Goal: Communication & Community: Share content

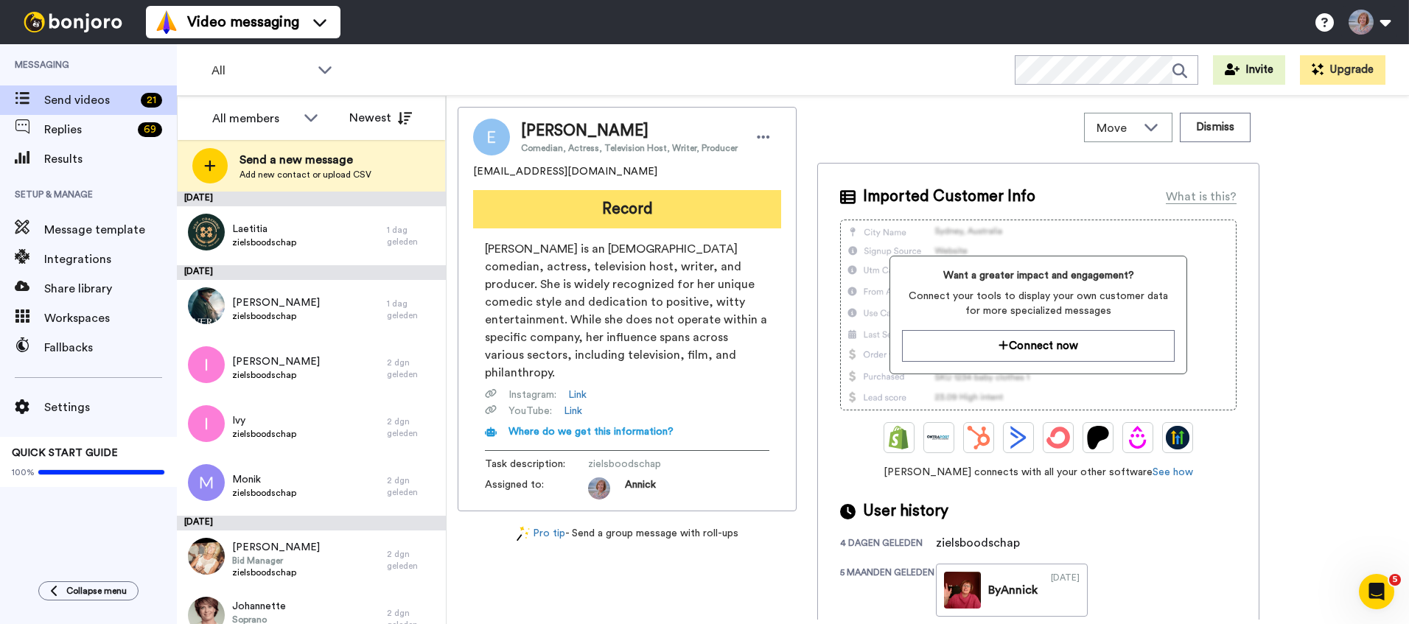
click at [634, 207] on button "Record" at bounding box center [627, 209] width 308 height 38
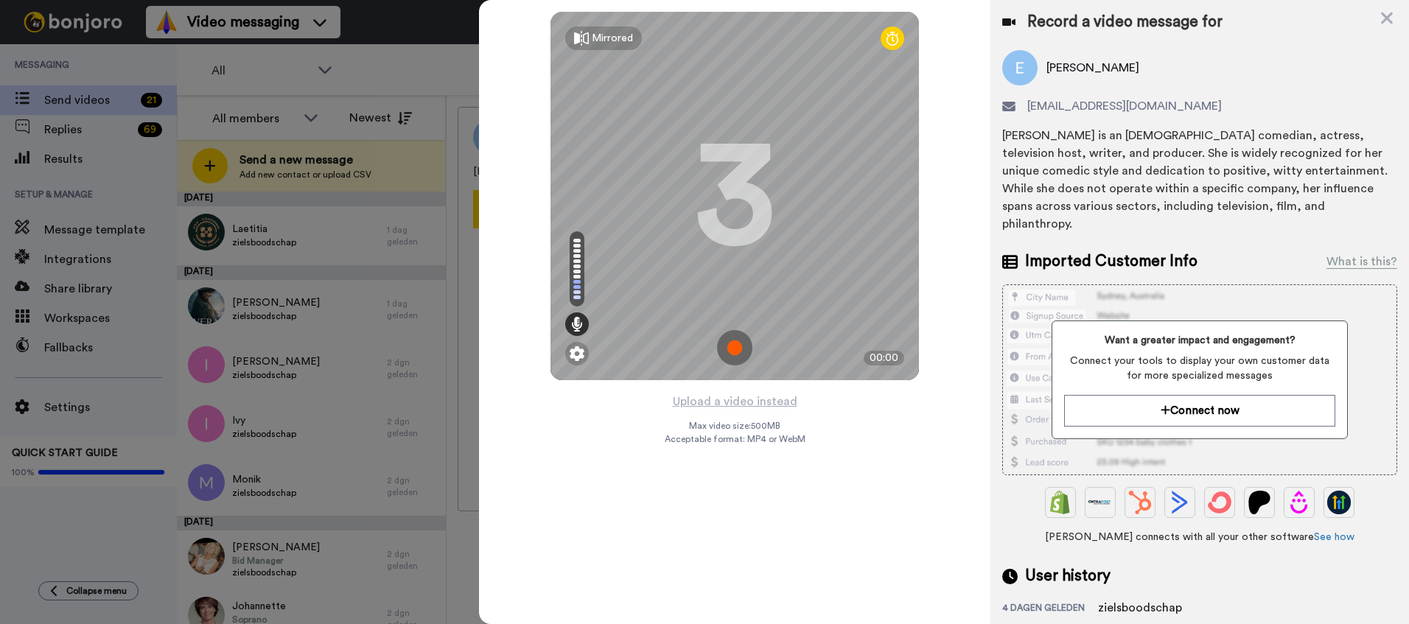
click at [737, 349] on img at bounding box center [734, 347] width 35 height 35
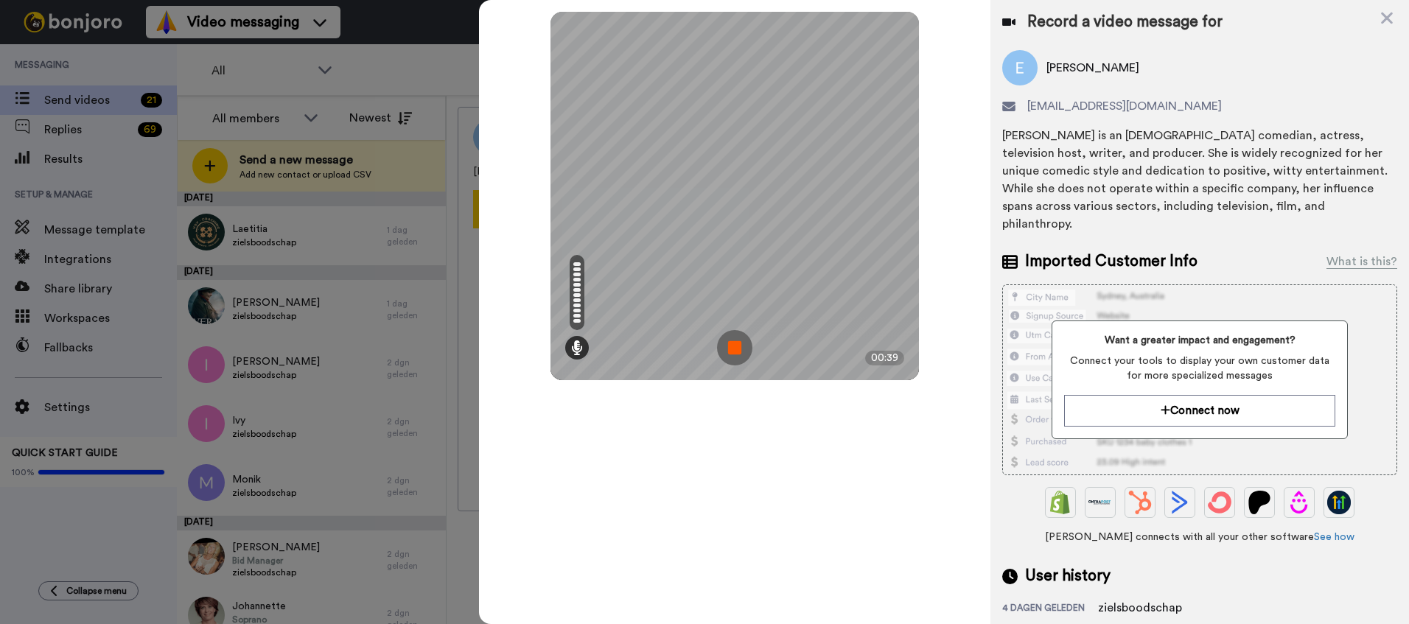
click at [729, 343] on img at bounding box center [734, 347] width 35 height 35
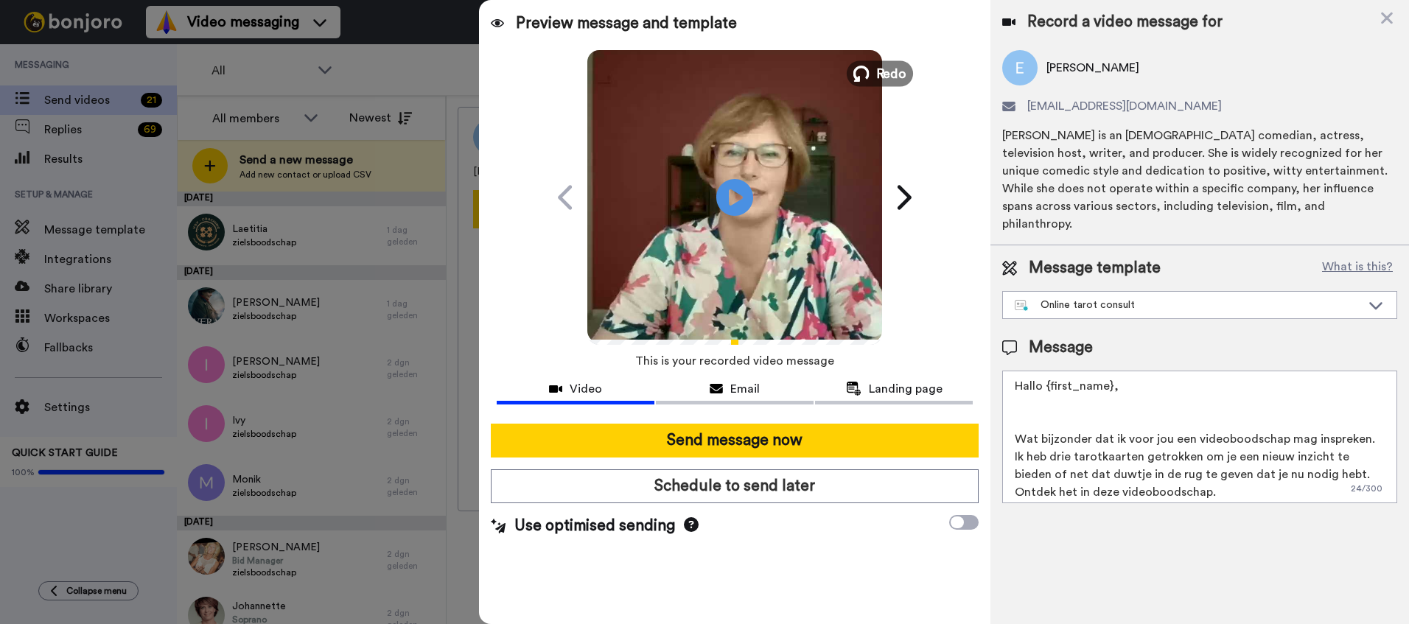
click at [883, 77] on span "Redo" at bounding box center [891, 72] width 31 height 19
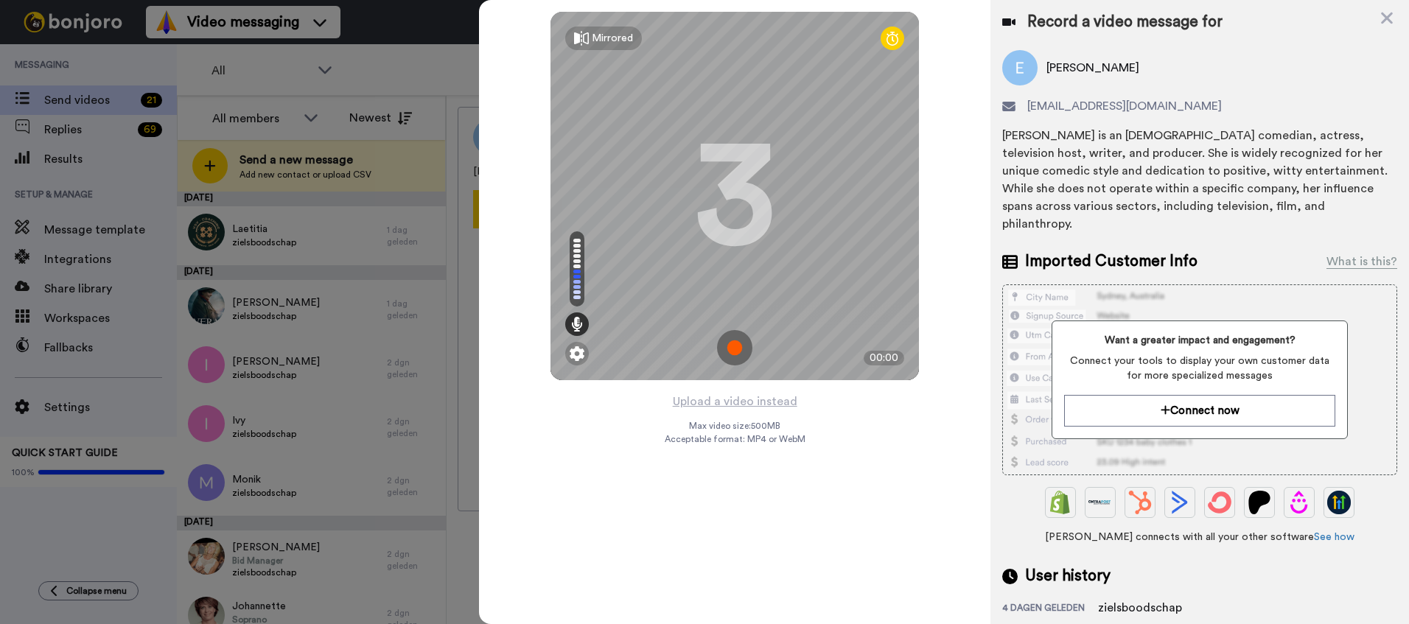
click at [728, 354] on img at bounding box center [734, 347] width 35 height 35
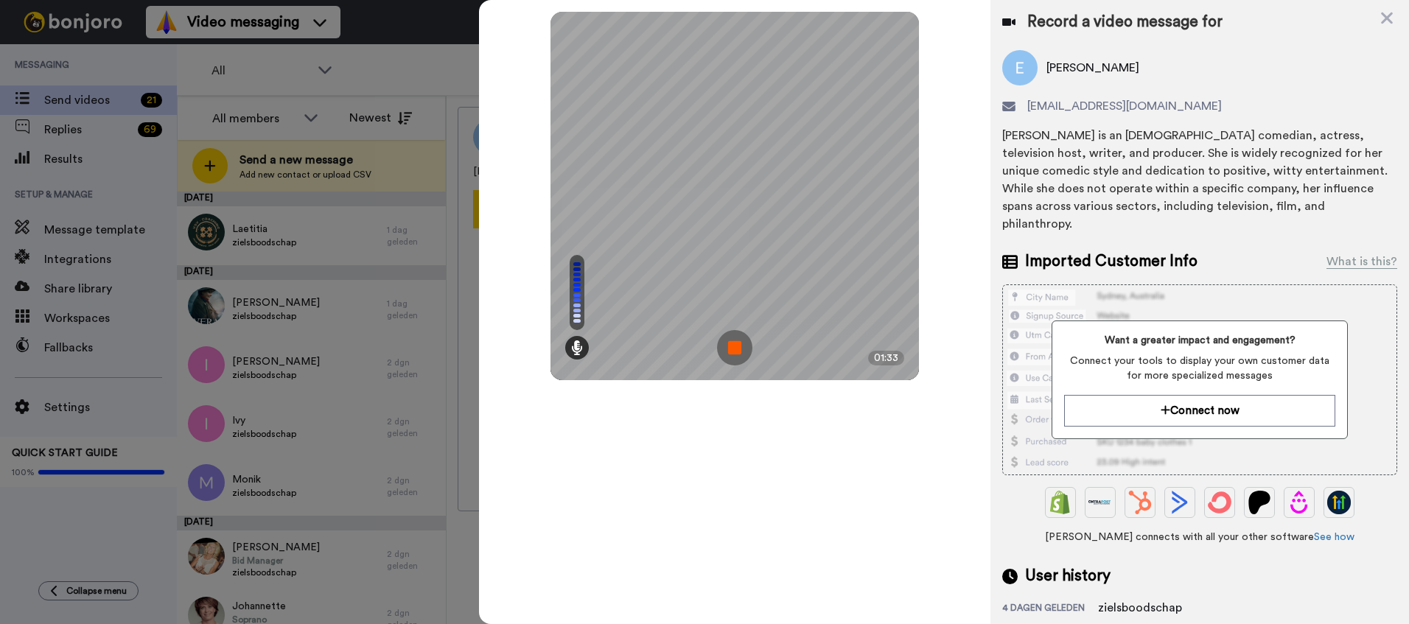
click at [736, 346] on img at bounding box center [734, 347] width 35 height 35
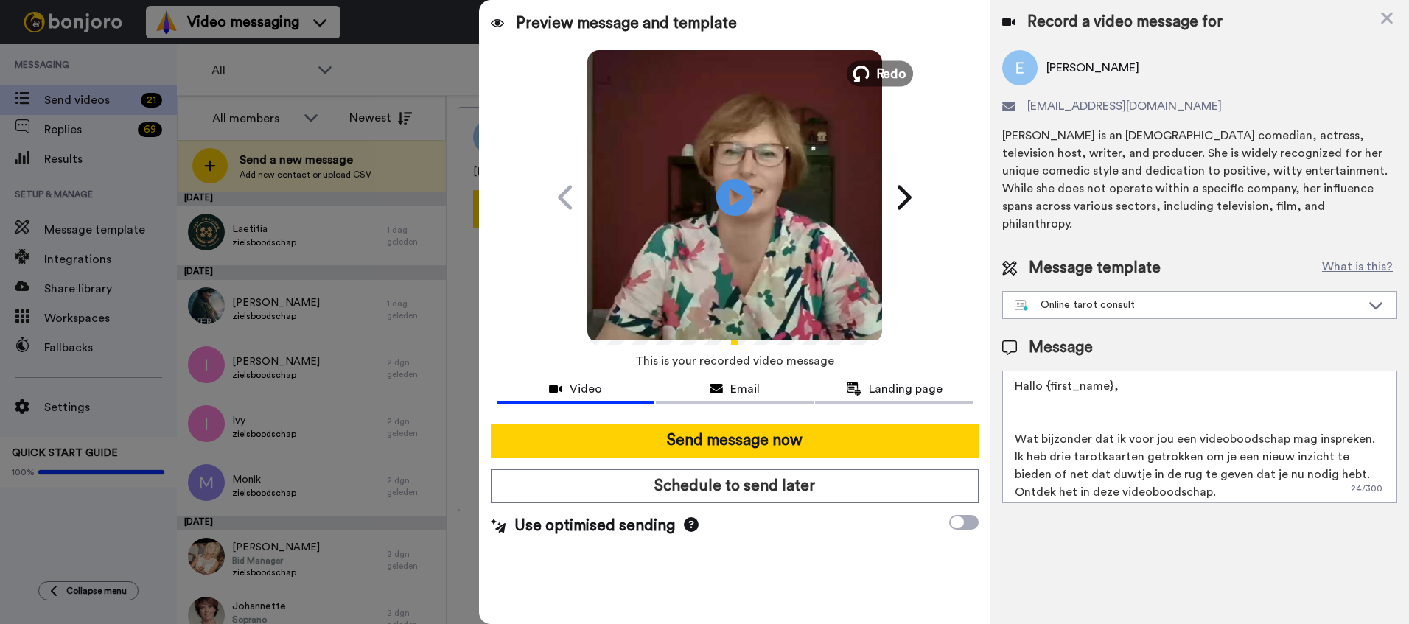
click at [887, 74] on span "Redo" at bounding box center [891, 72] width 31 height 19
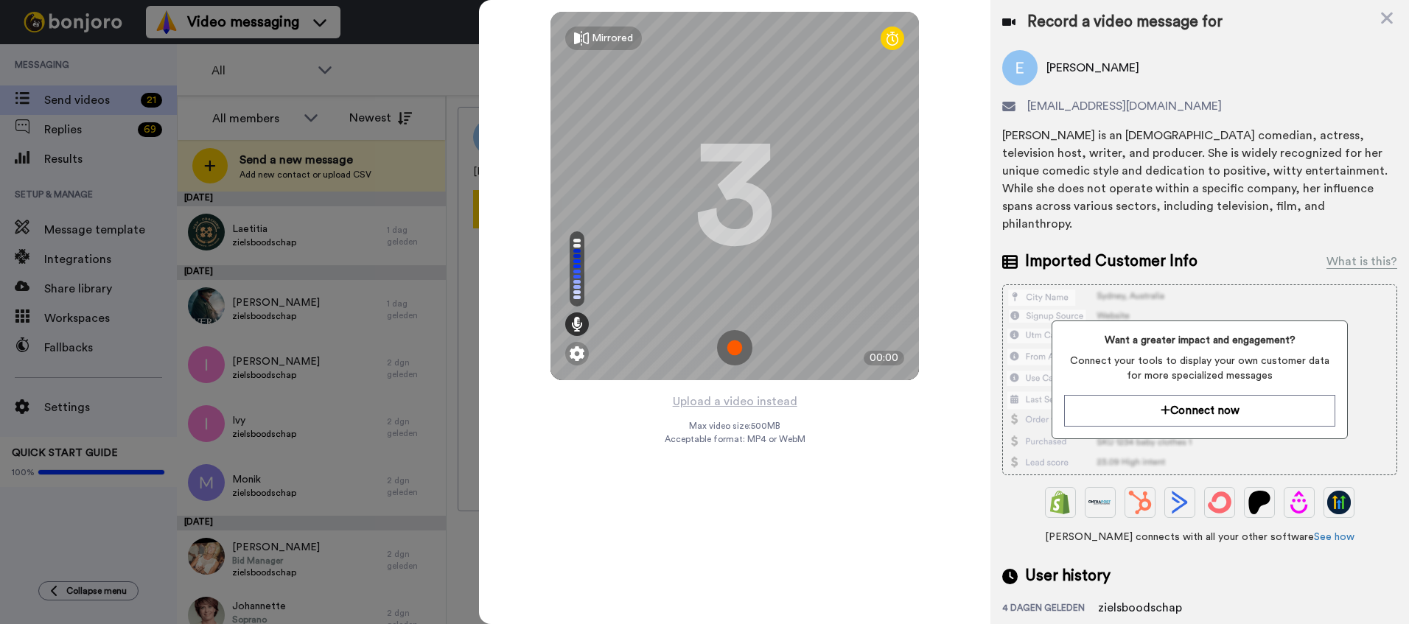
click at [745, 348] on img at bounding box center [734, 347] width 35 height 35
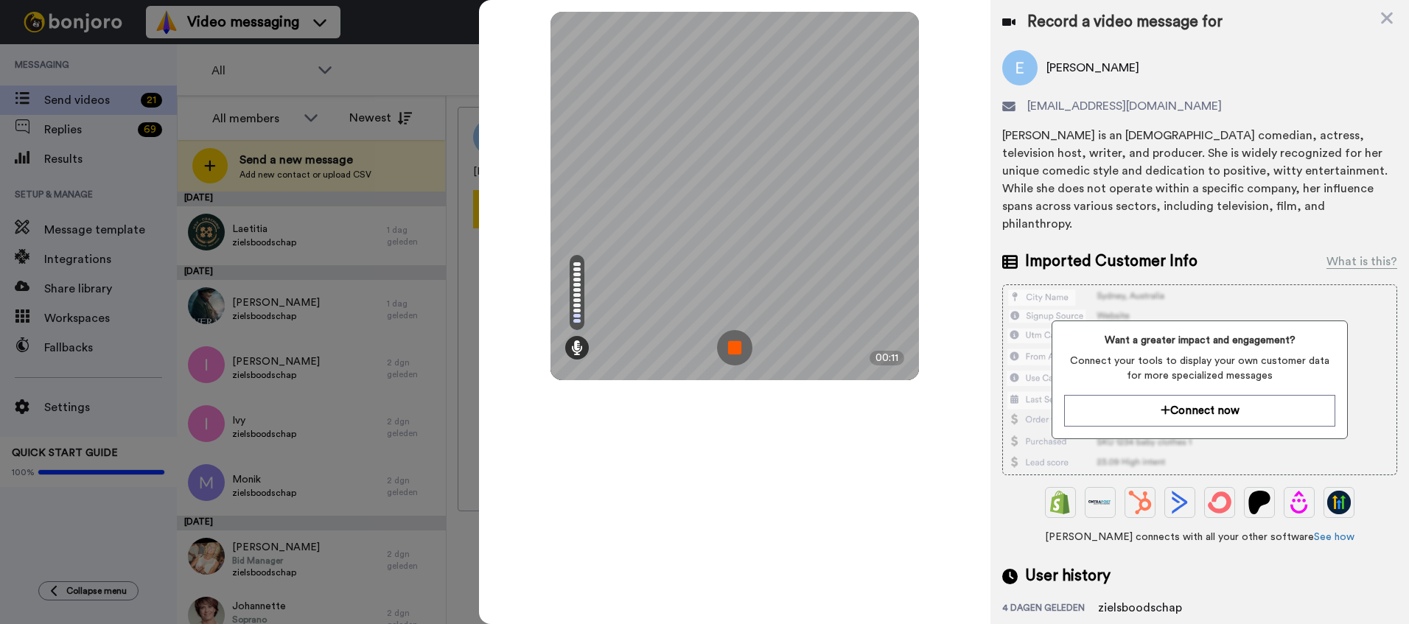
click at [735, 352] on img at bounding box center [734, 347] width 35 height 35
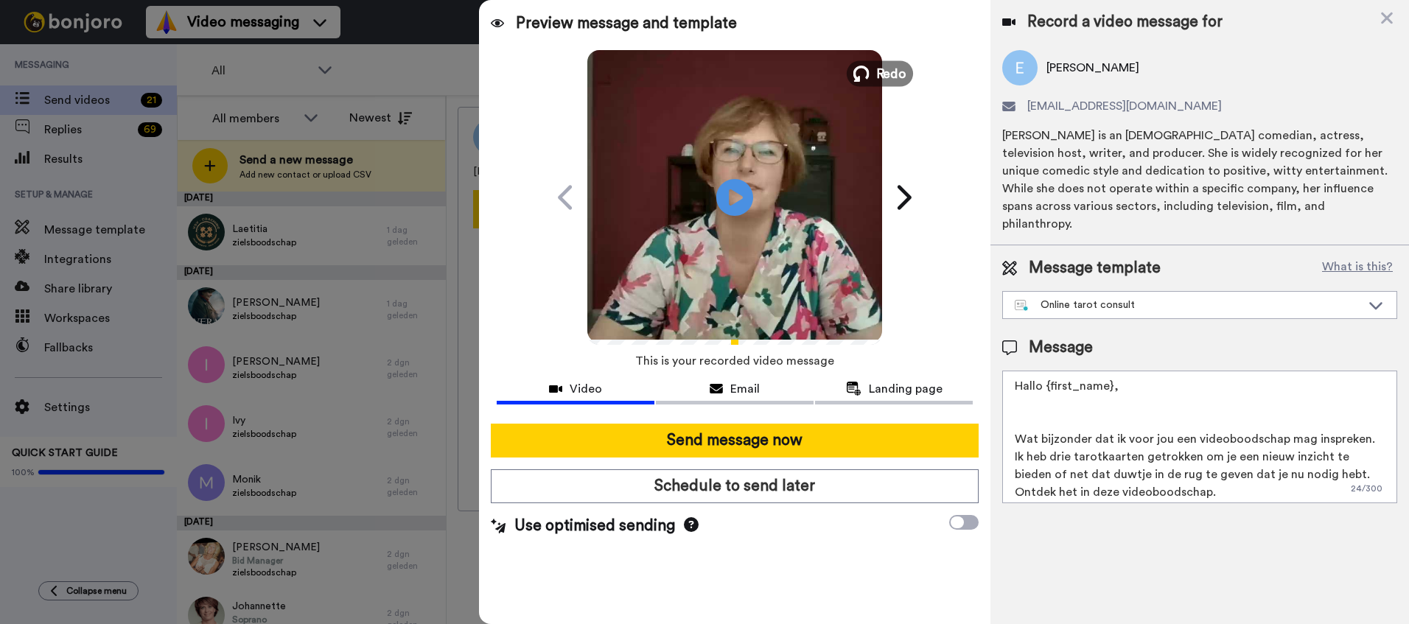
click at [893, 69] on span "Redo" at bounding box center [891, 72] width 31 height 19
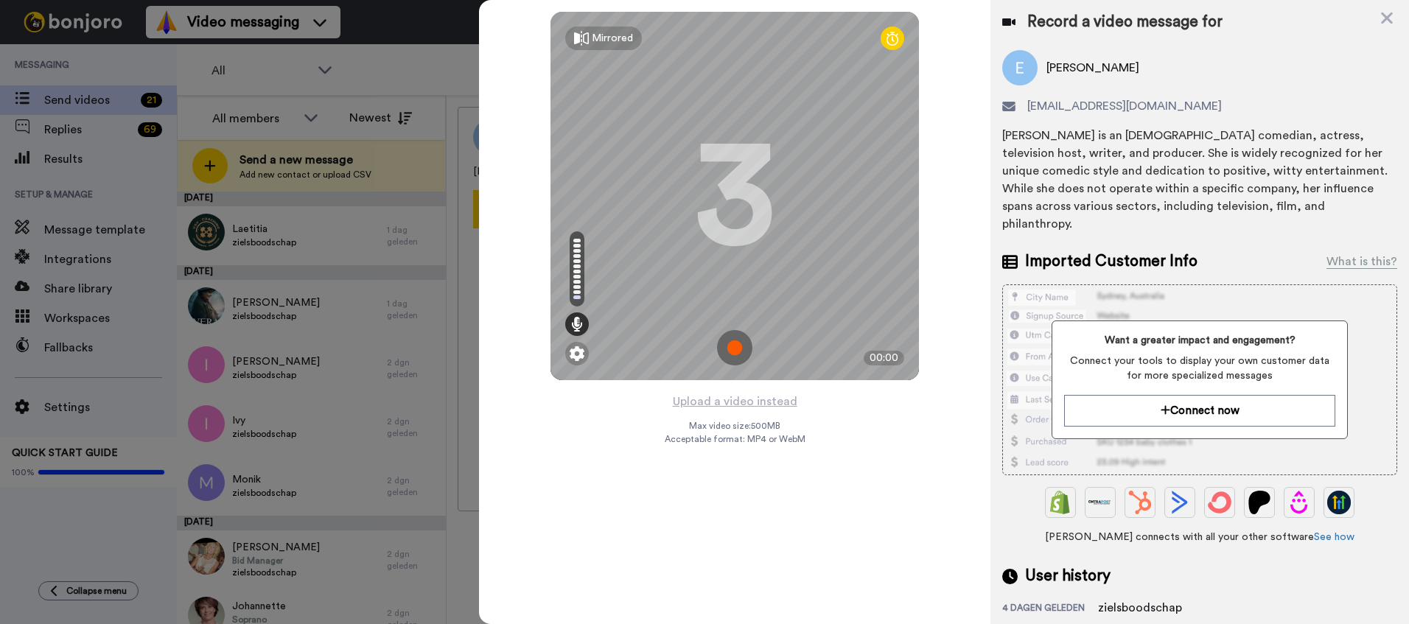
click at [734, 352] on img at bounding box center [734, 347] width 35 height 35
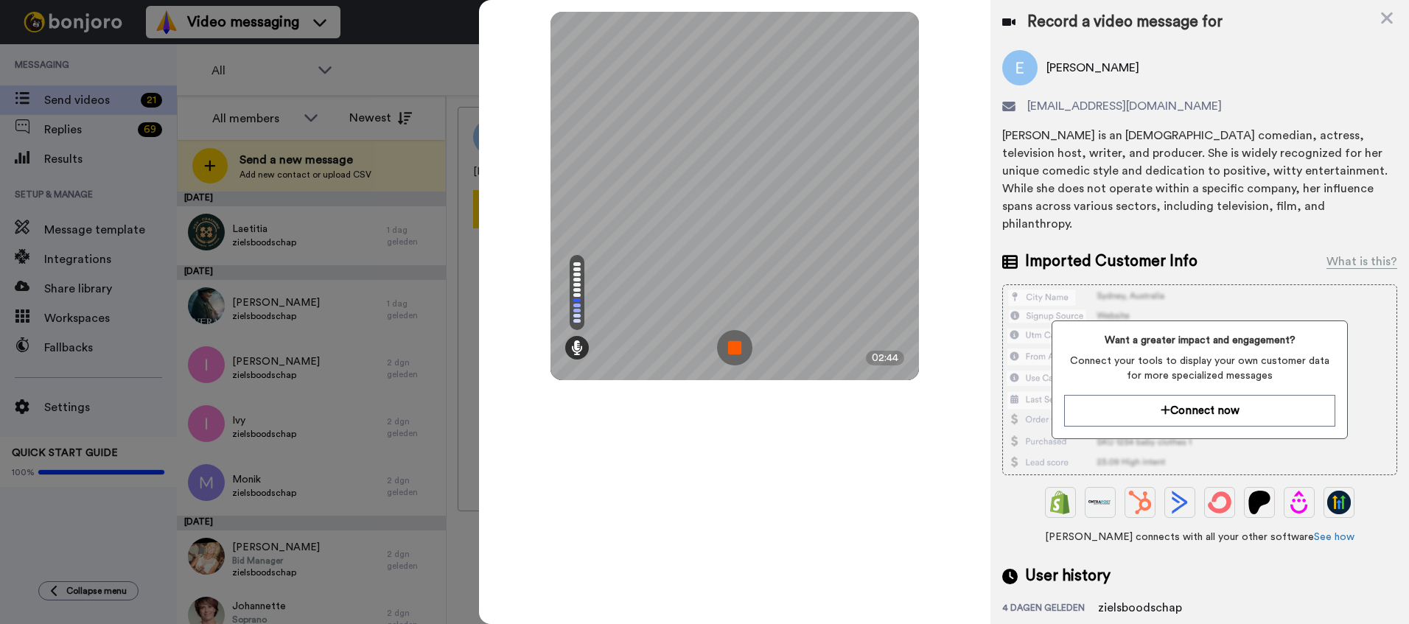
click at [734, 352] on img at bounding box center [734, 347] width 35 height 35
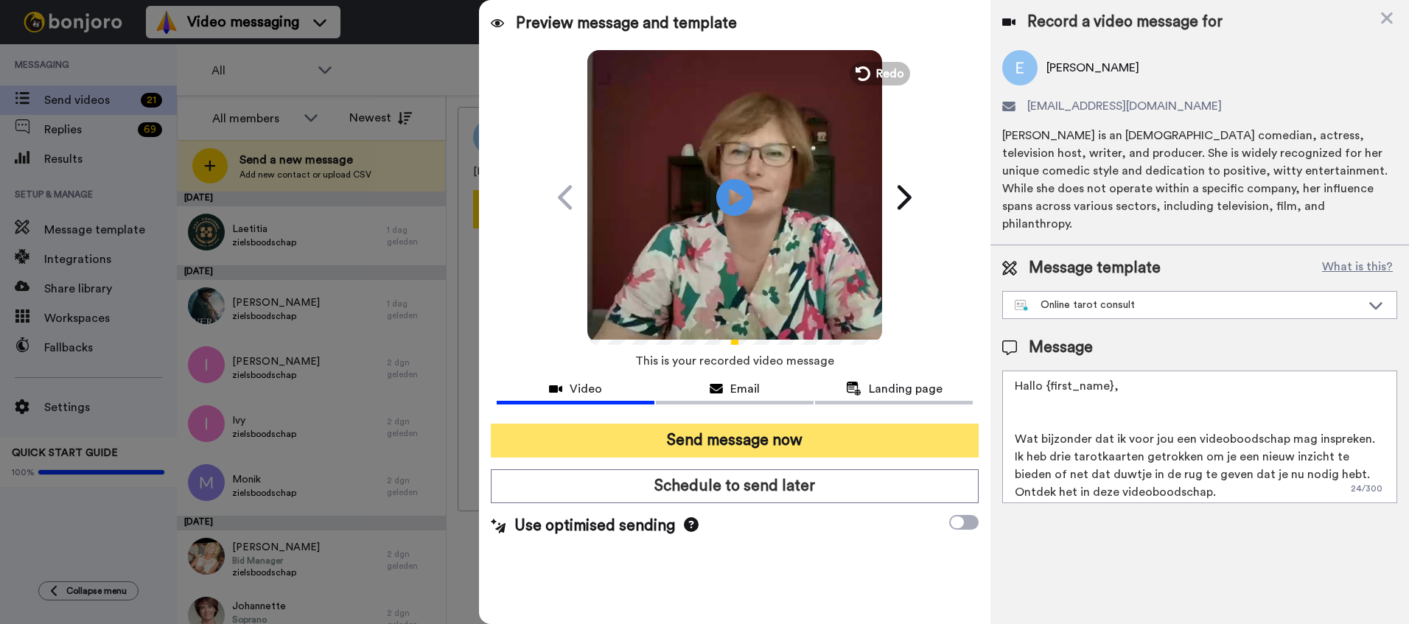
click at [762, 441] on button "Send message now" at bounding box center [735, 441] width 488 height 34
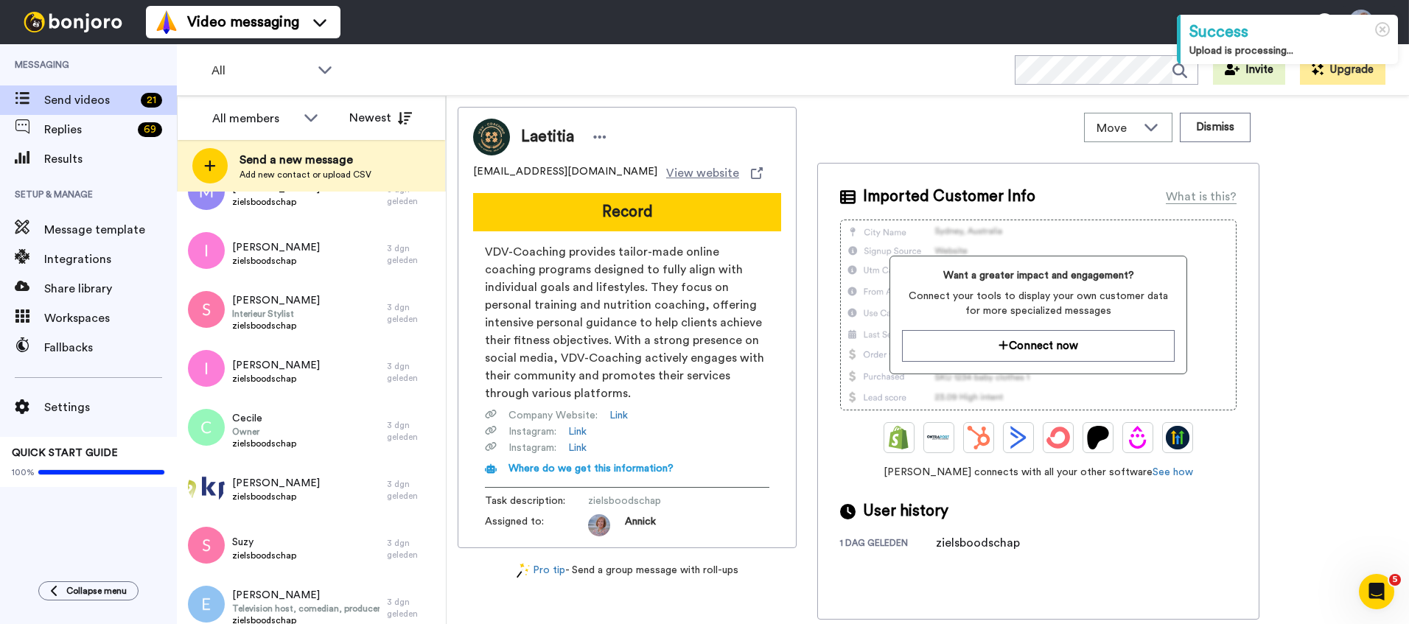
scroll to position [790, 0]
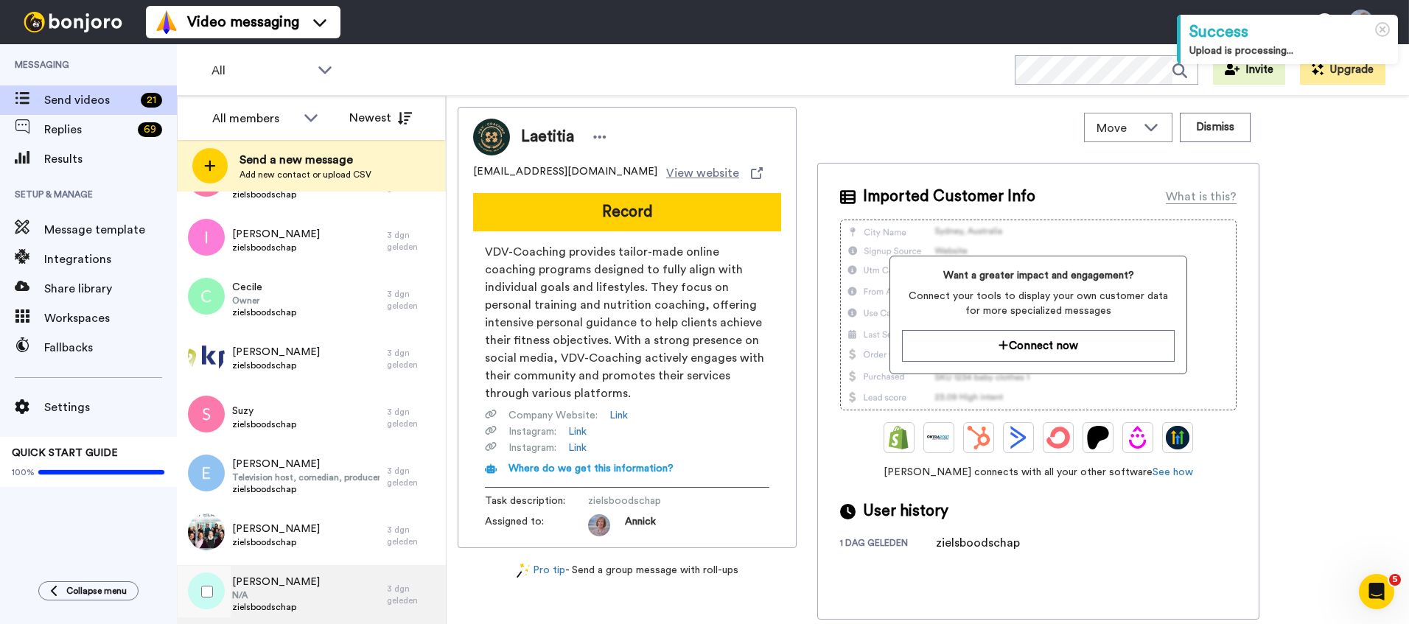
click at [295, 607] on div "Nicole N/A zielsboodschap" at bounding box center [282, 594] width 210 height 59
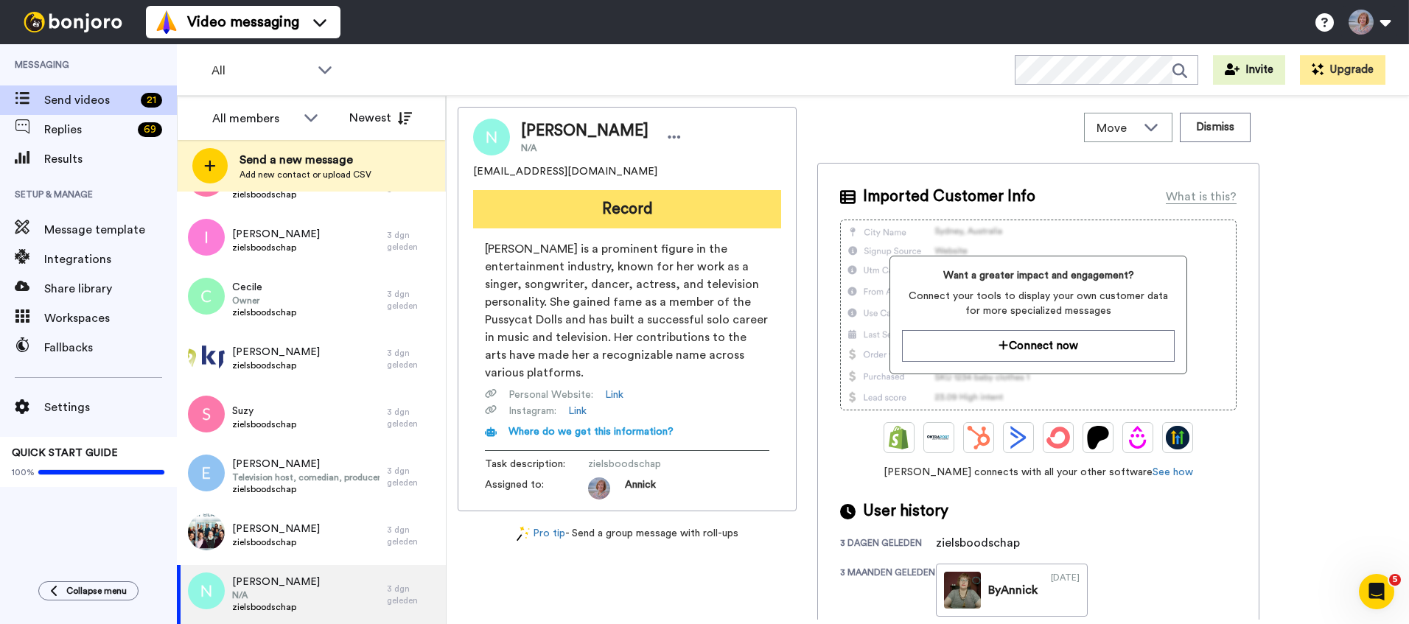
click at [618, 213] on button "Record" at bounding box center [627, 209] width 308 height 38
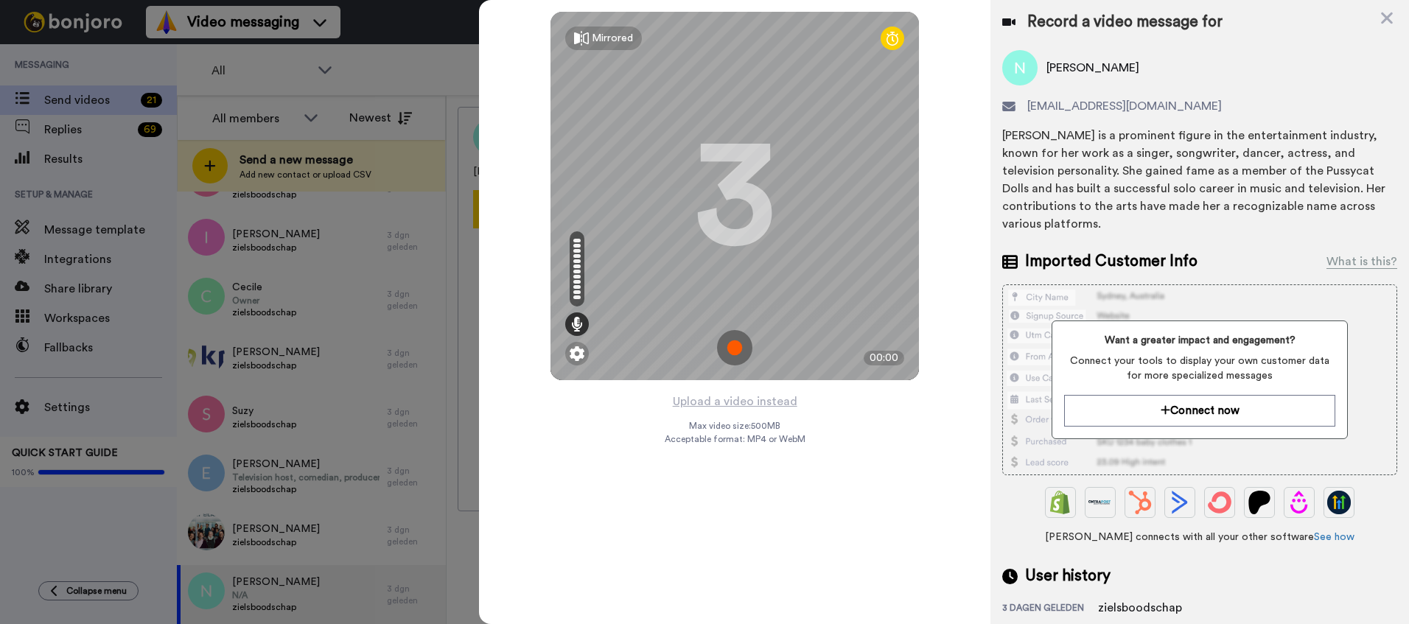
click at [734, 355] on img at bounding box center [734, 347] width 35 height 35
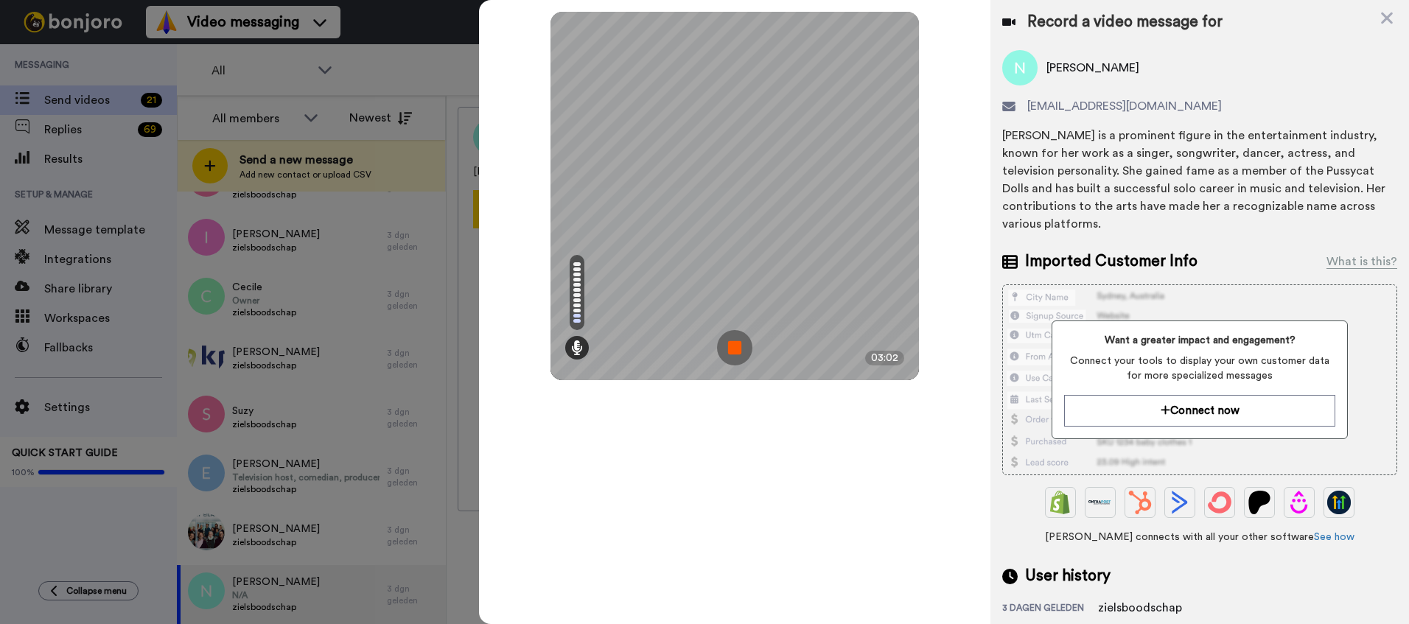
click at [734, 355] on img at bounding box center [734, 347] width 35 height 35
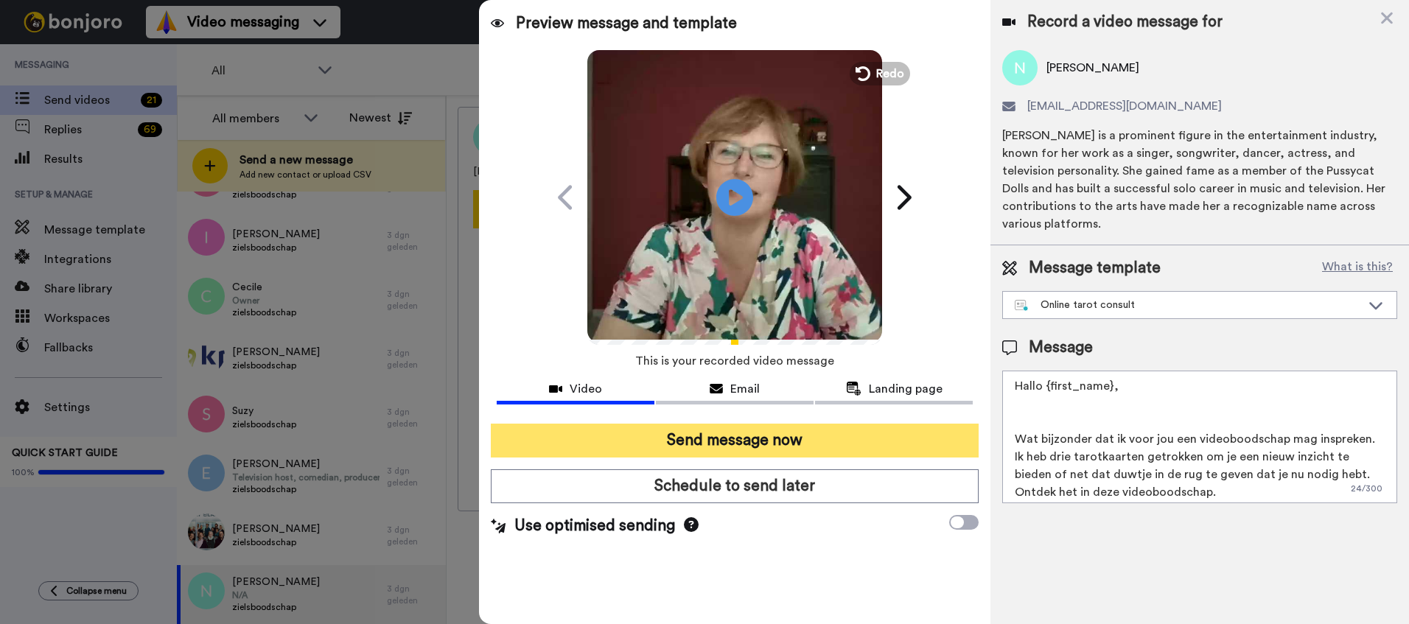
click at [743, 446] on button "Send message now" at bounding box center [735, 441] width 488 height 34
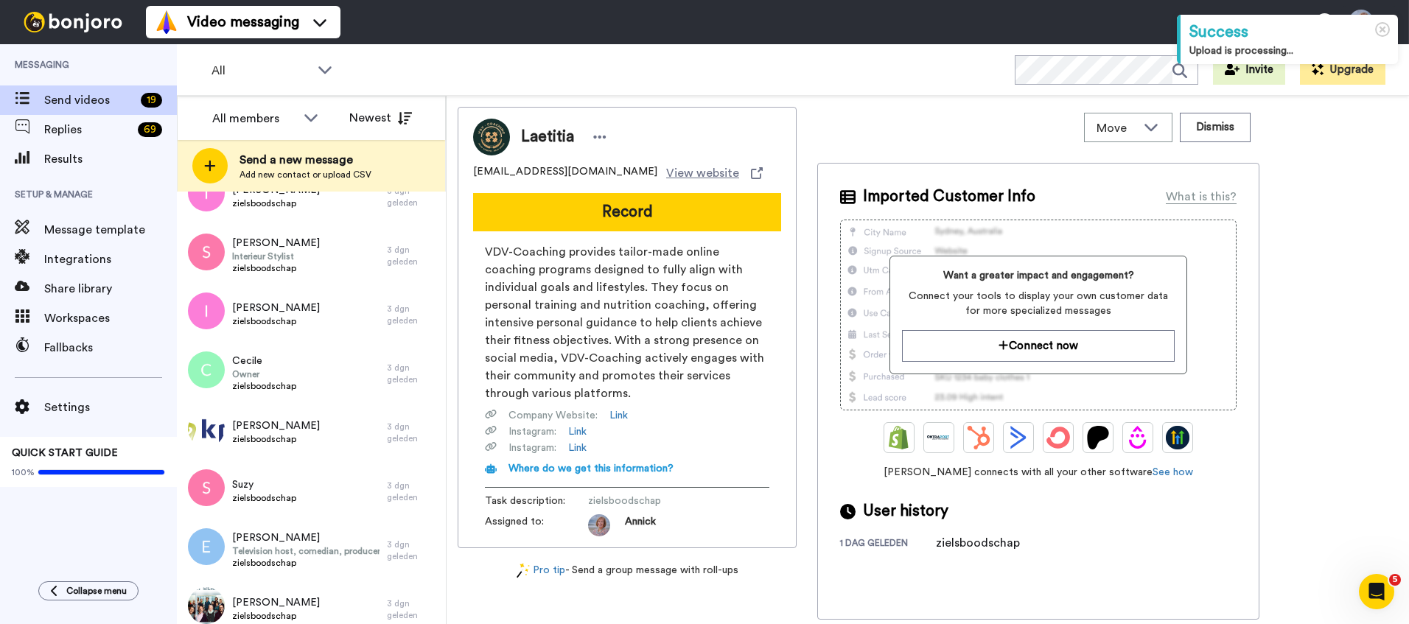
scroll to position [732, 0]
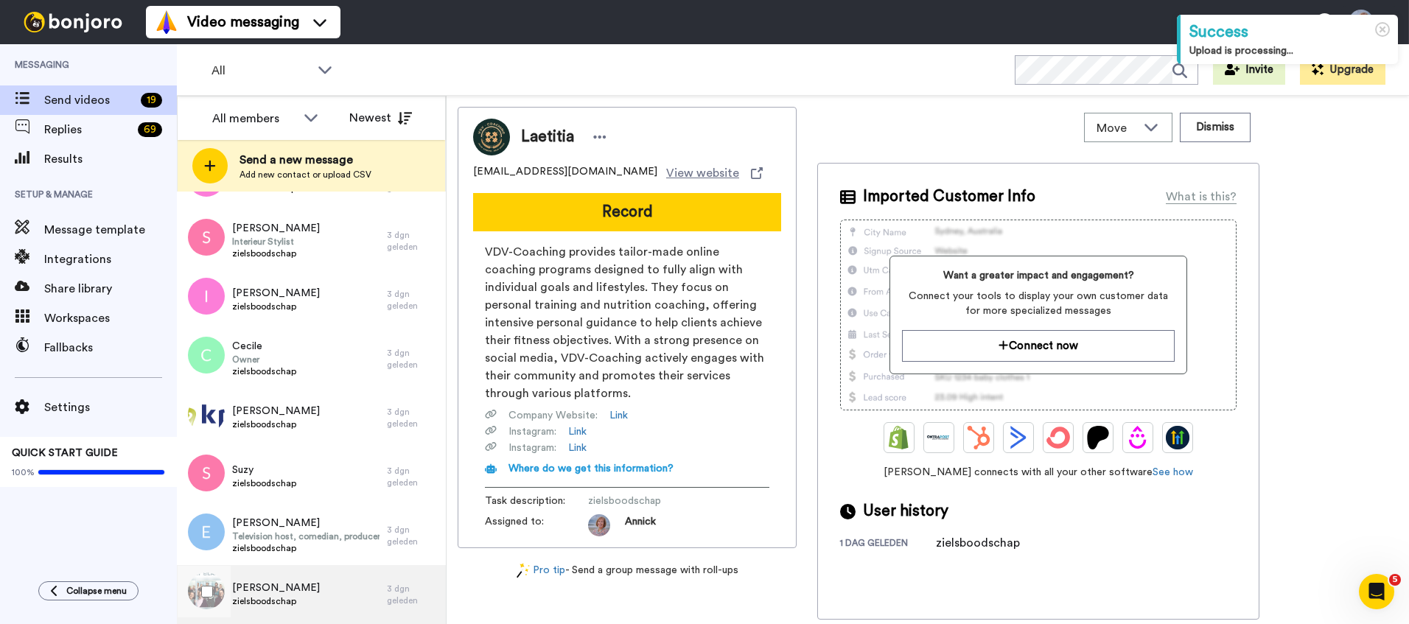
click at [287, 586] on span "[PERSON_NAME]" at bounding box center [276, 588] width 88 height 15
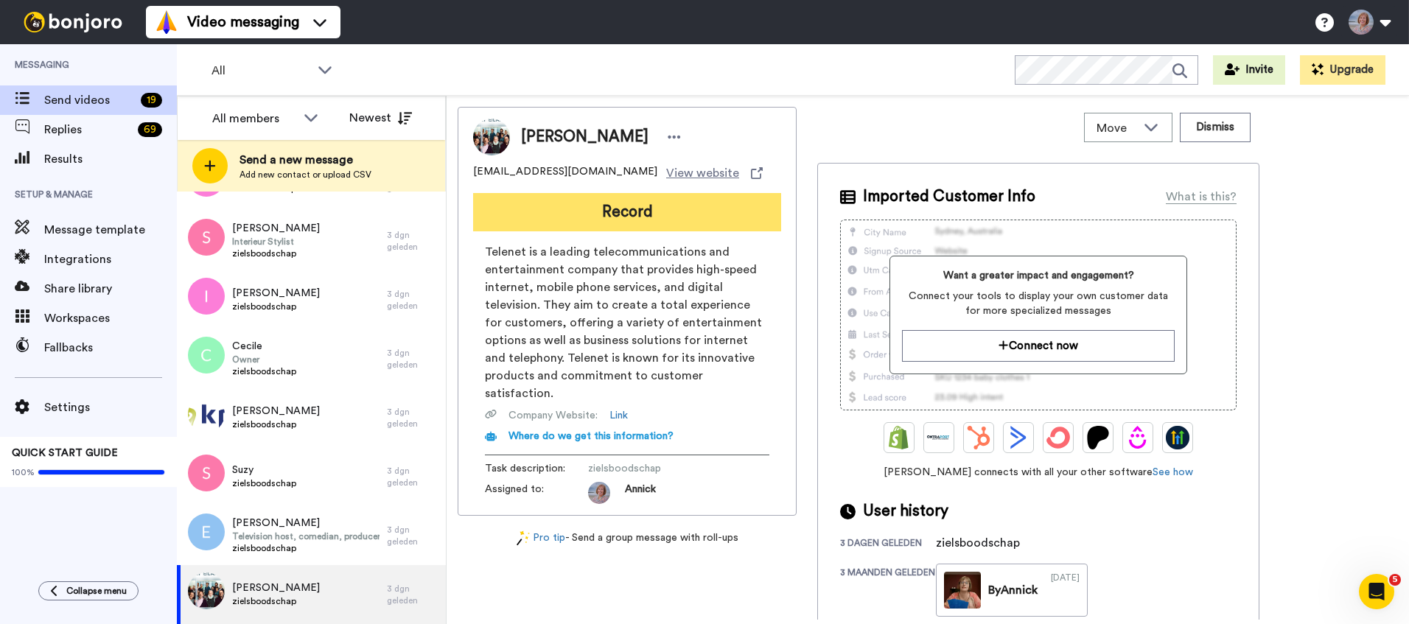
click at [618, 208] on button "Record" at bounding box center [627, 212] width 308 height 38
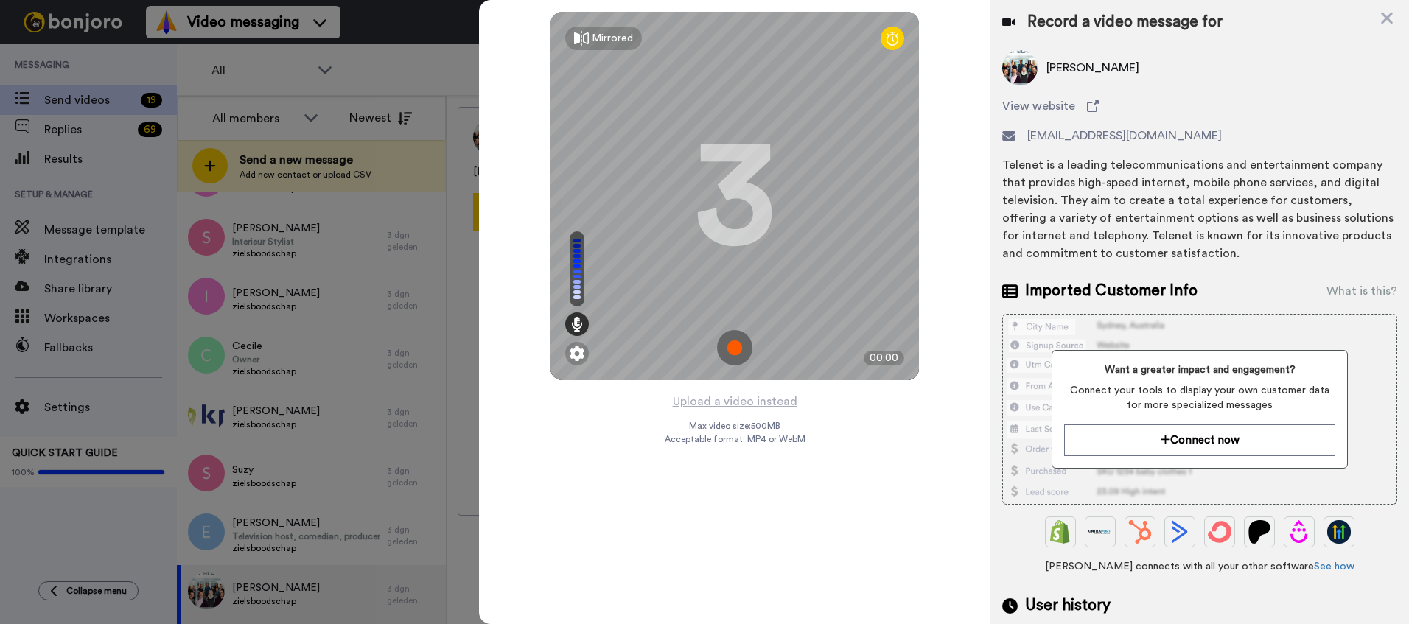
click at [736, 343] on img at bounding box center [734, 347] width 35 height 35
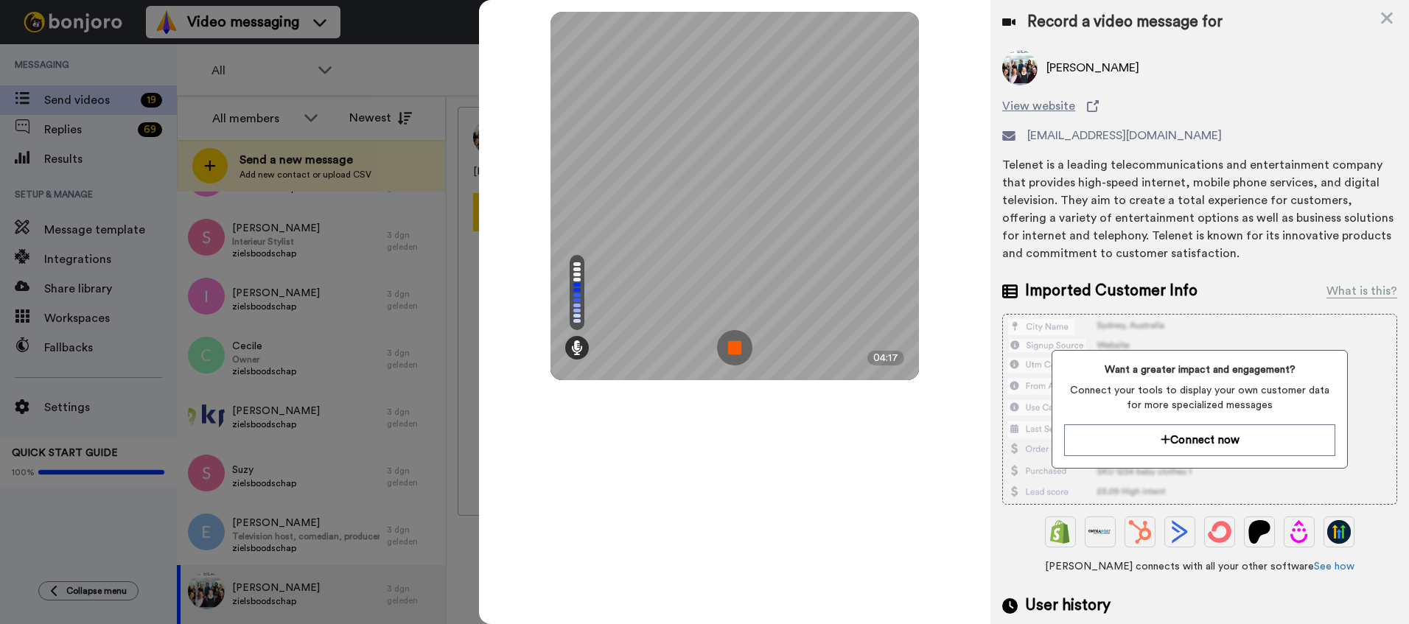
click at [736, 343] on img at bounding box center [734, 347] width 35 height 35
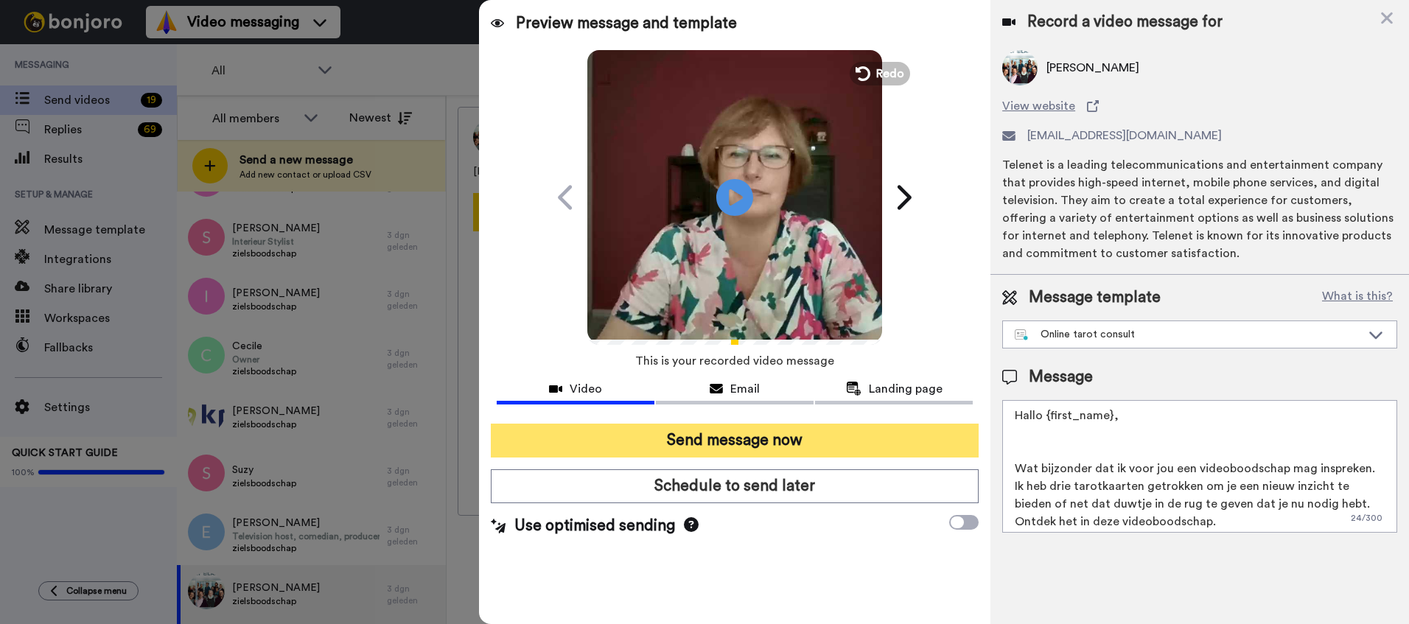
click at [716, 452] on button "Send message now" at bounding box center [735, 441] width 488 height 34
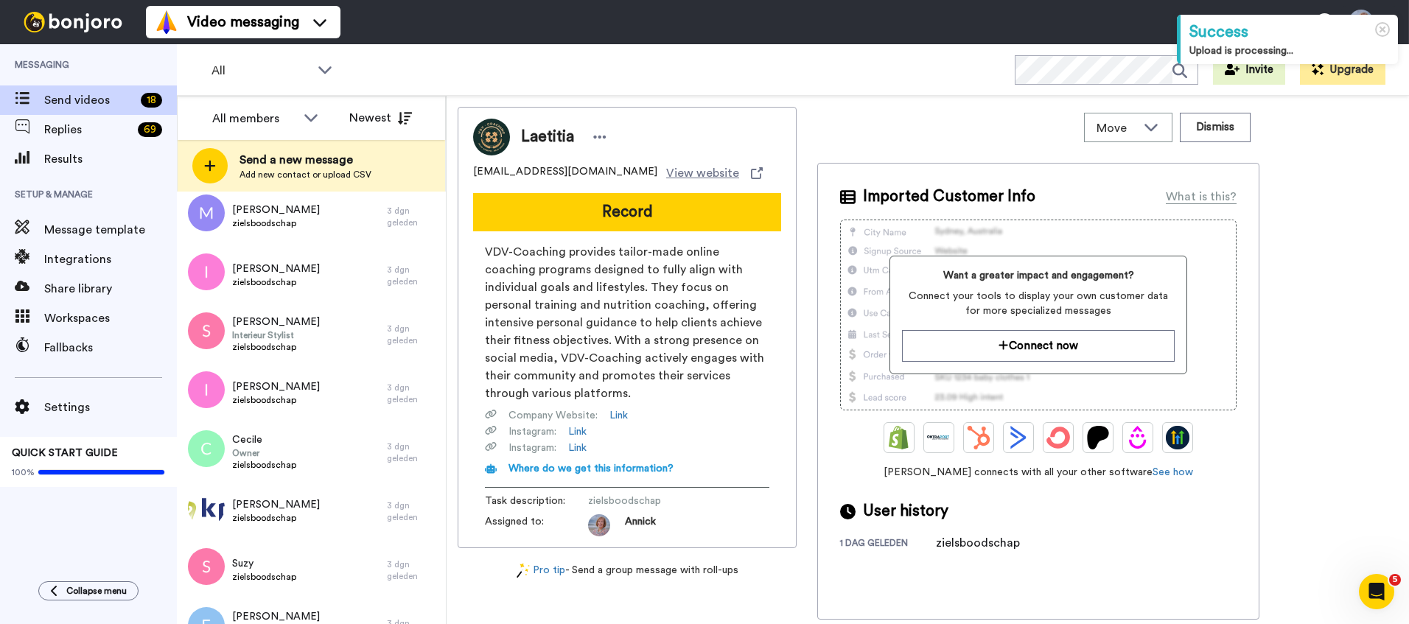
scroll to position [673, 0]
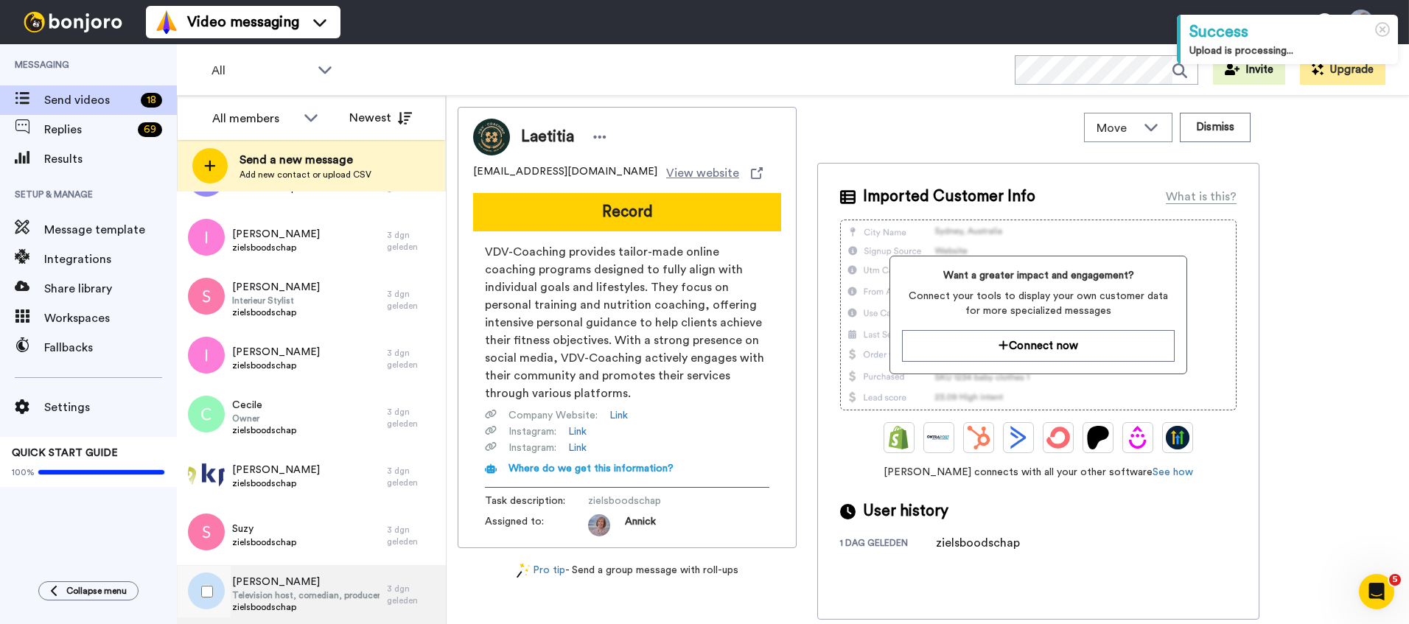
click at [304, 592] on span "Television host, comedian, producer" at bounding box center [305, 595] width 147 height 12
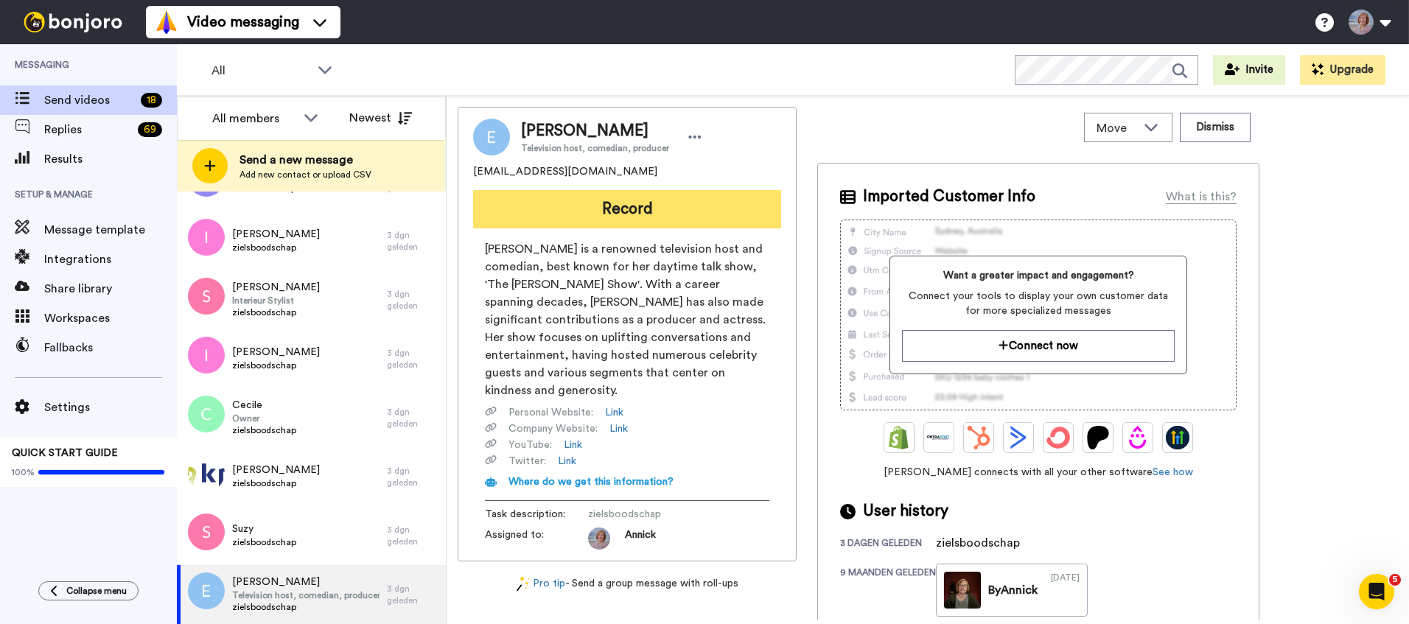
click at [623, 195] on button "Record" at bounding box center [627, 209] width 308 height 38
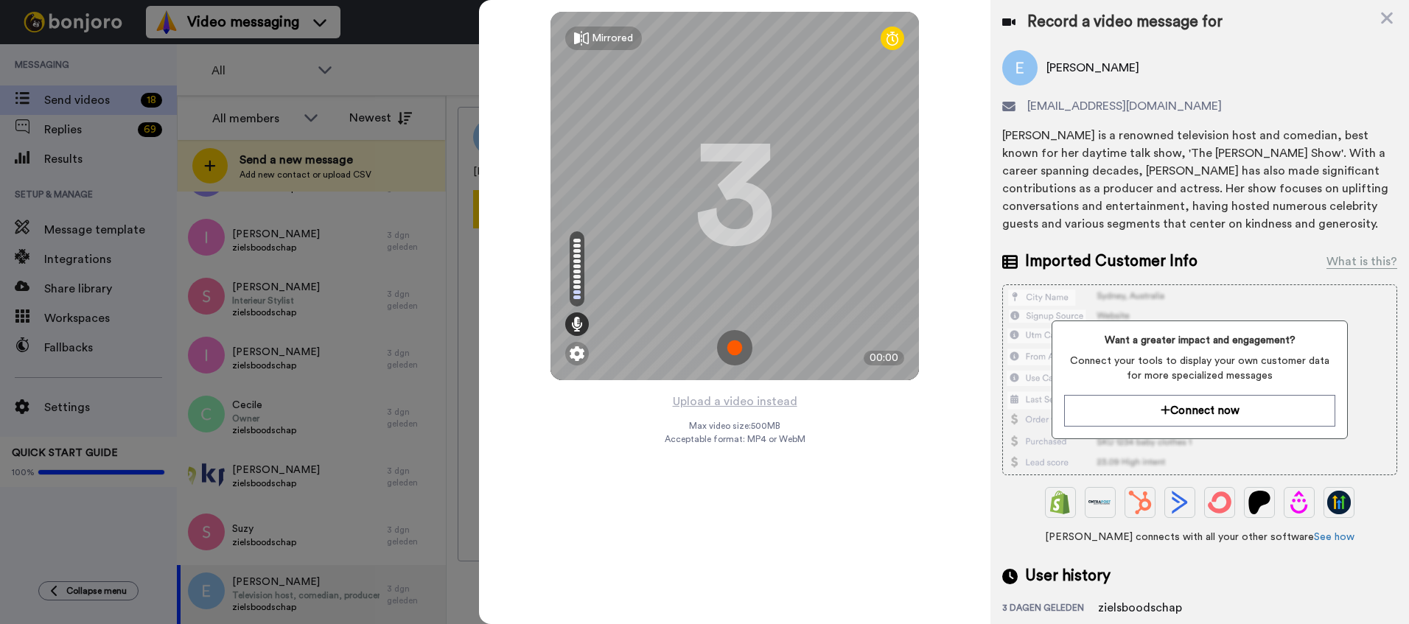
click at [746, 345] on img at bounding box center [734, 347] width 35 height 35
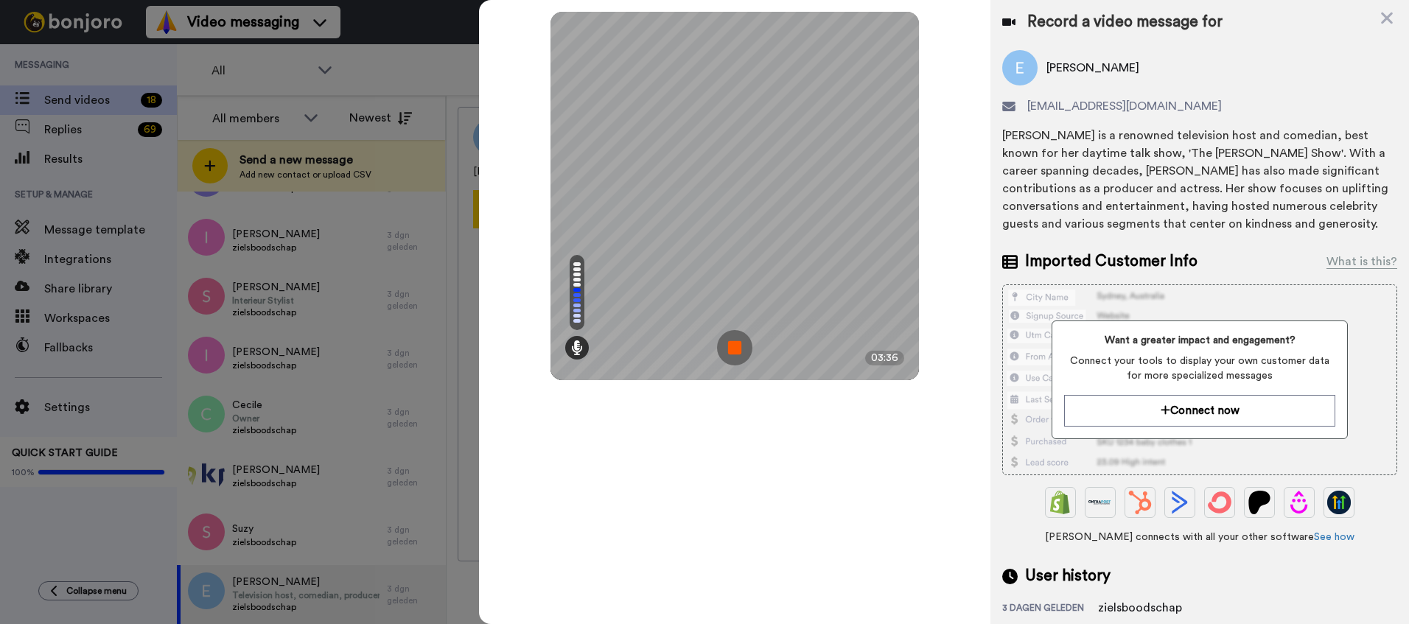
click at [736, 351] on img at bounding box center [734, 347] width 35 height 35
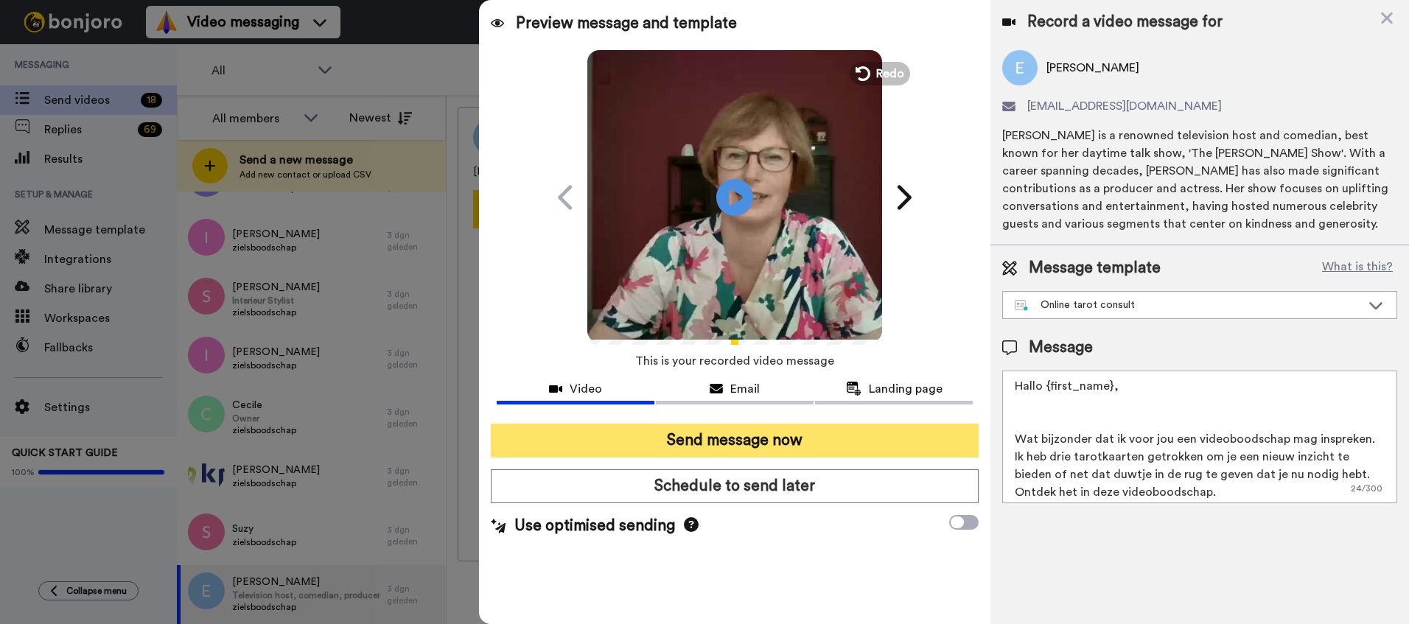
click at [708, 445] on button "Send message now" at bounding box center [735, 441] width 488 height 34
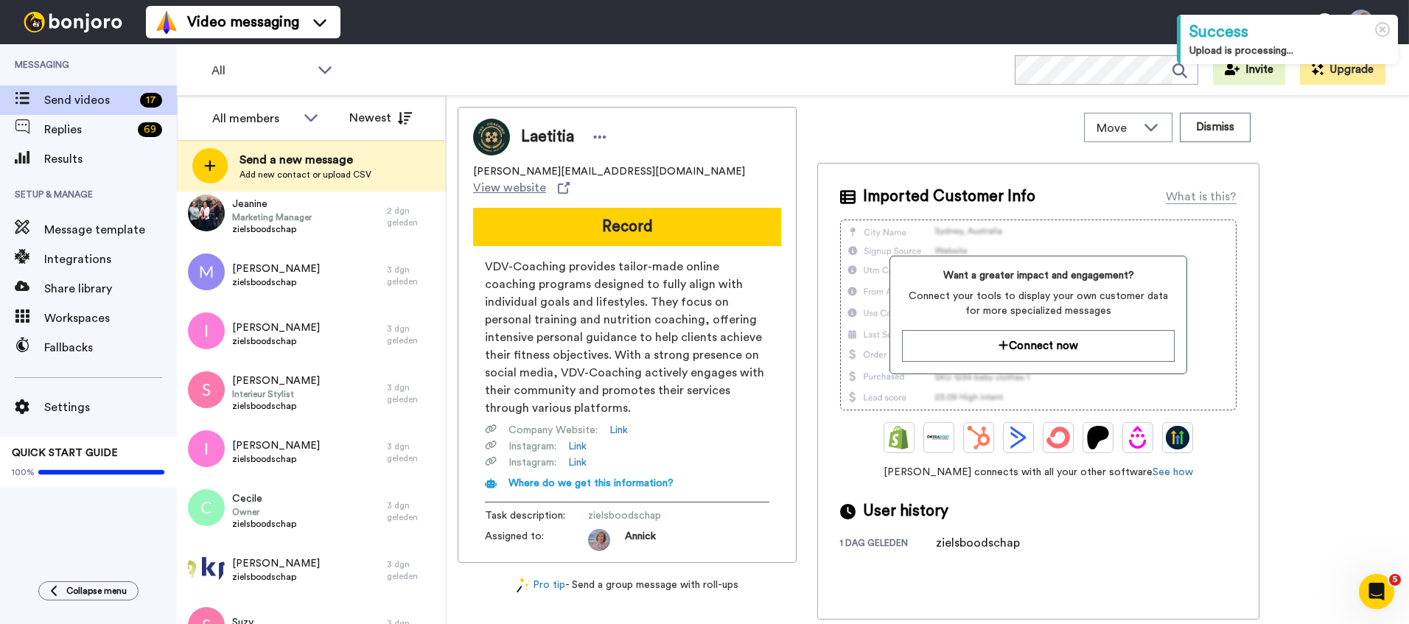
scroll to position [614, 0]
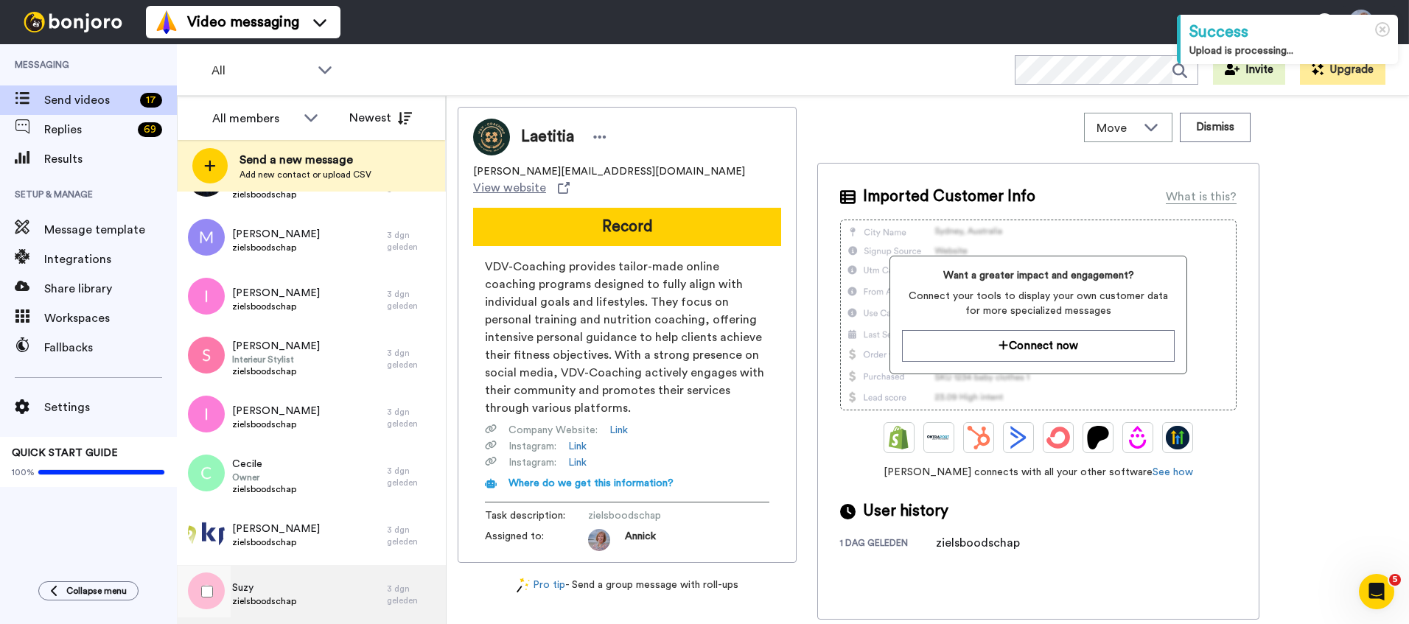
click at [255, 592] on span "Suzy" at bounding box center [264, 588] width 64 height 15
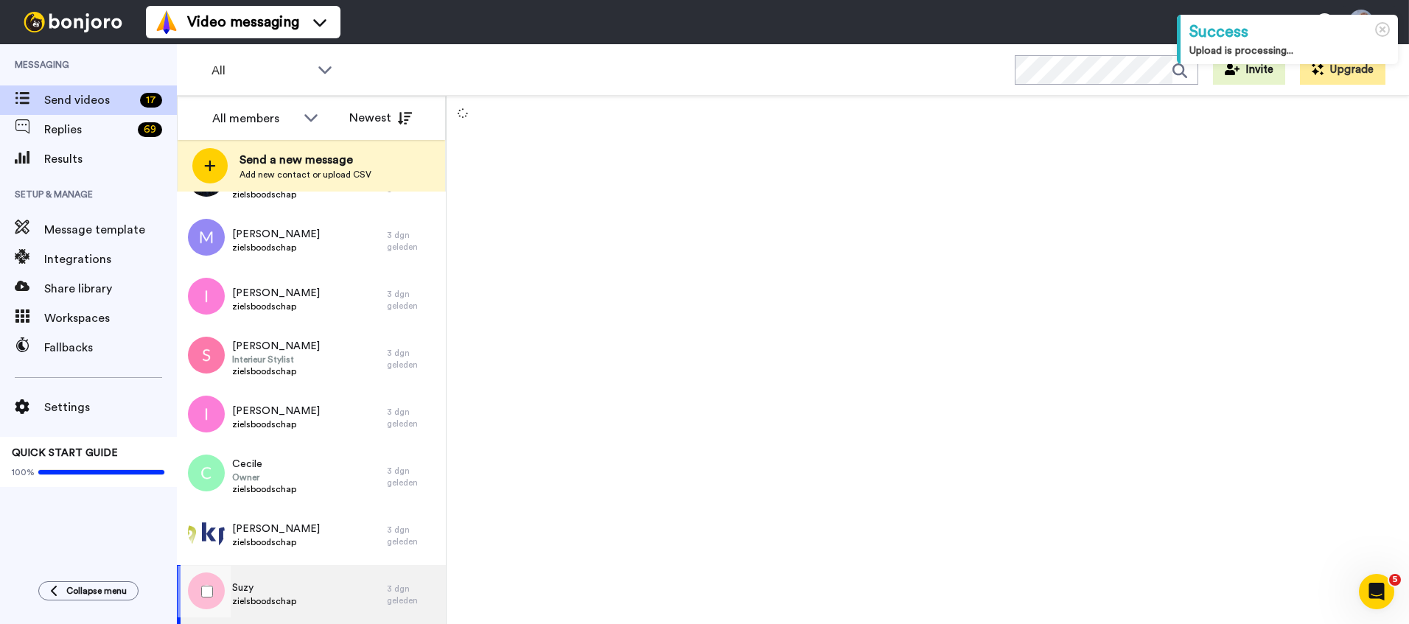
click at [255, 592] on span "Suzy" at bounding box center [264, 588] width 64 height 15
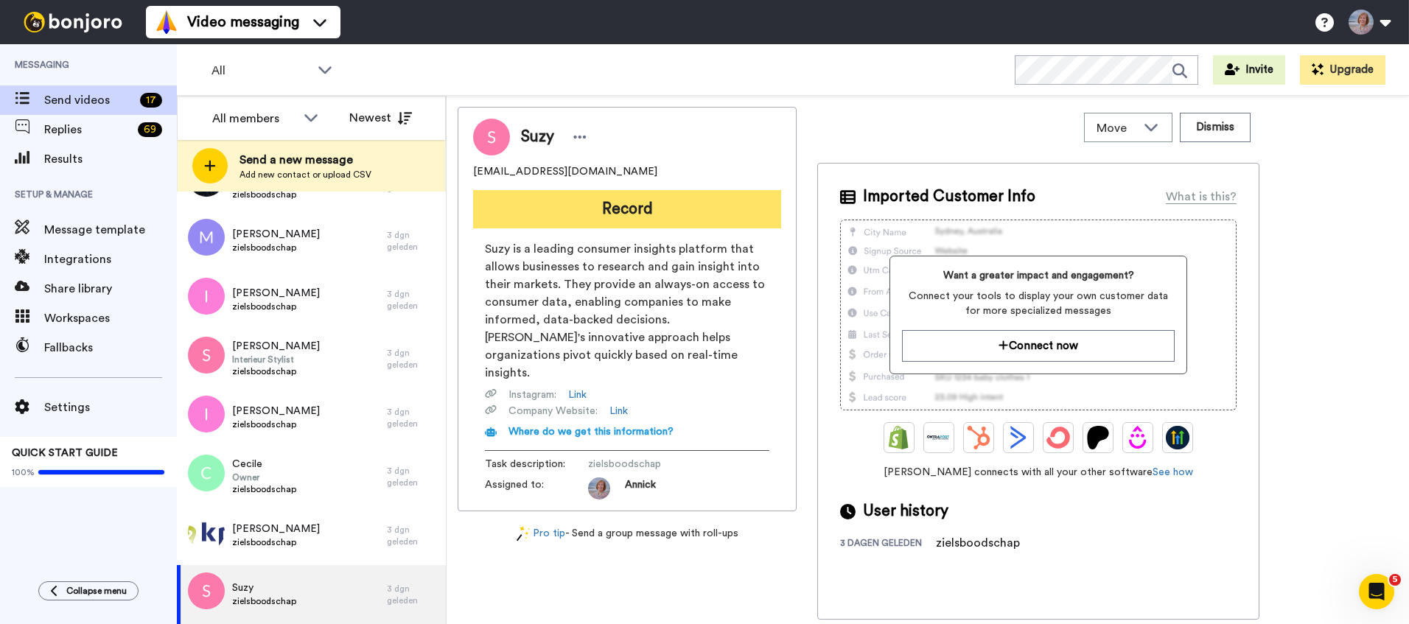
click at [642, 220] on button "Record" at bounding box center [627, 209] width 308 height 38
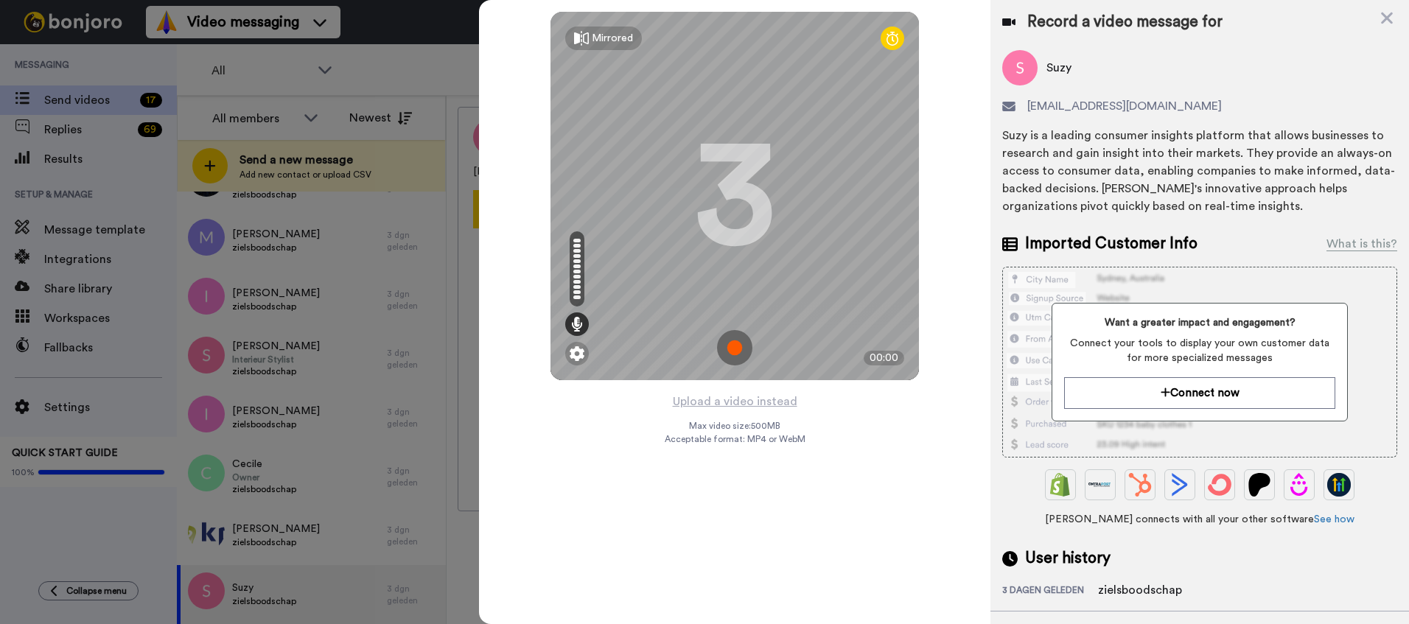
click at [726, 356] on img at bounding box center [734, 347] width 35 height 35
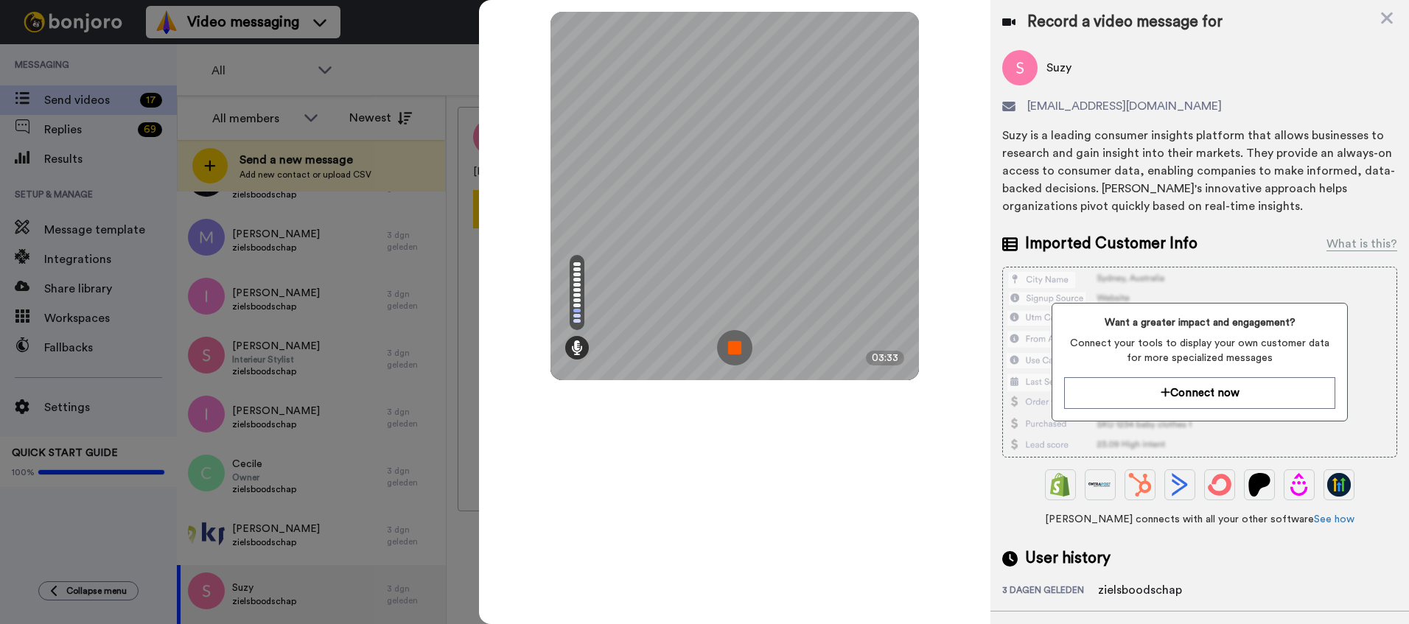
click at [731, 351] on img at bounding box center [734, 347] width 35 height 35
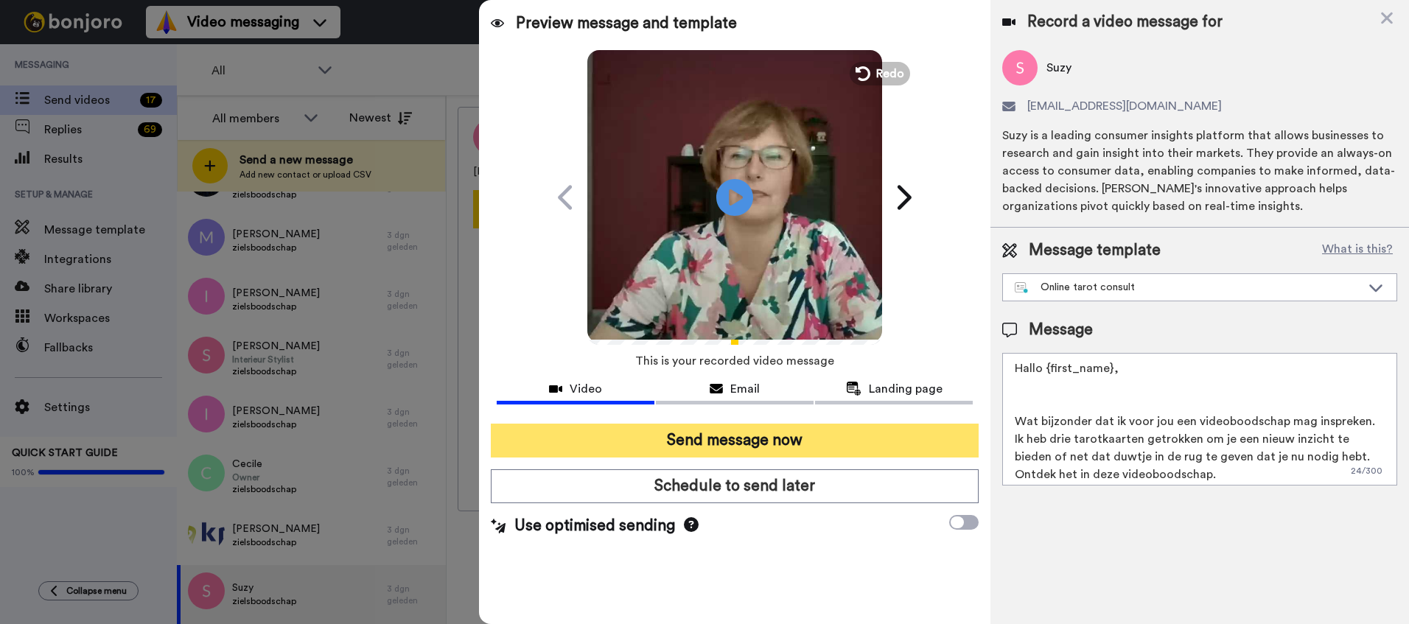
click at [739, 437] on button "Send message now" at bounding box center [735, 441] width 488 height 34
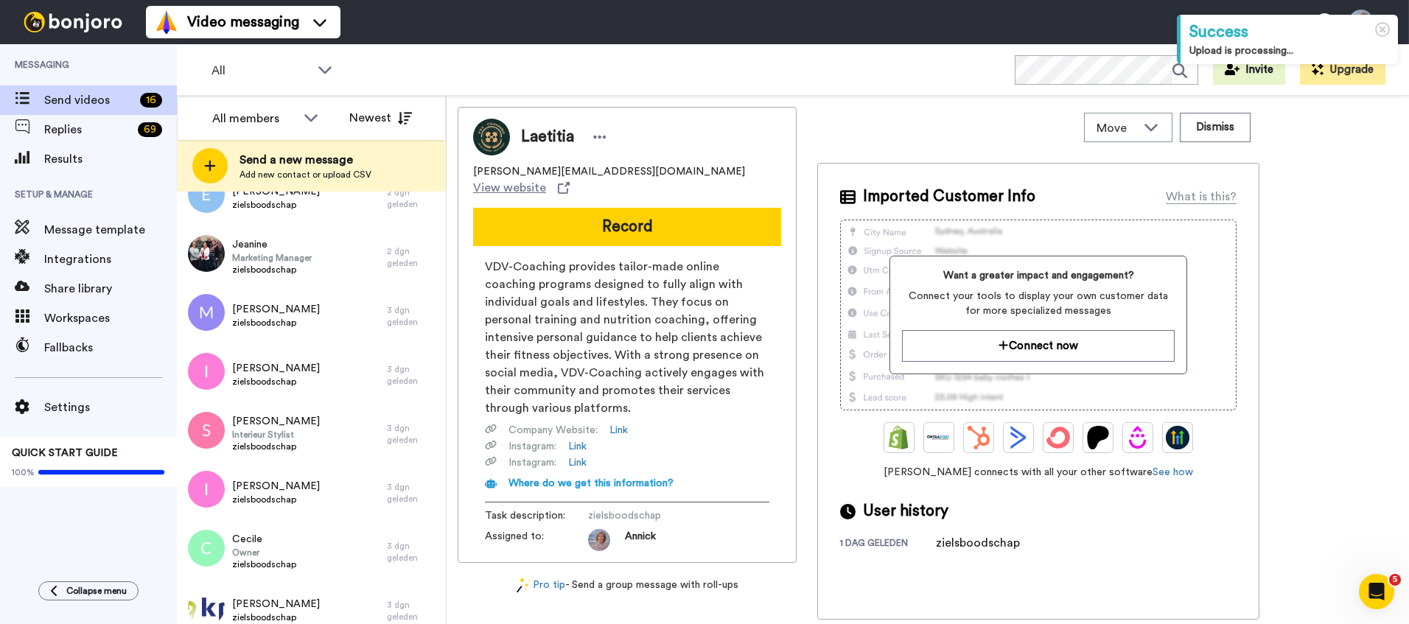
scroll to position [555, 0]
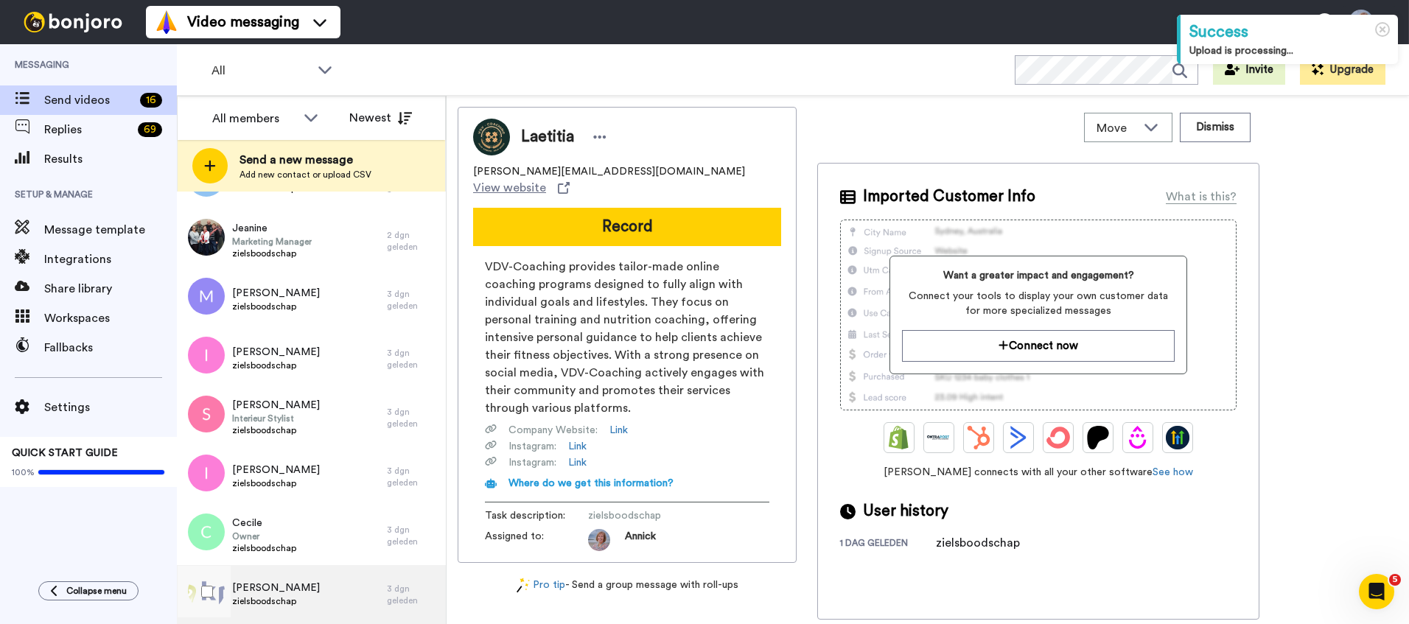
click at [298, 591] on div "[PERSON_NAME] zielsboodschap" at bounding box center [282, 594] width 210 height 59
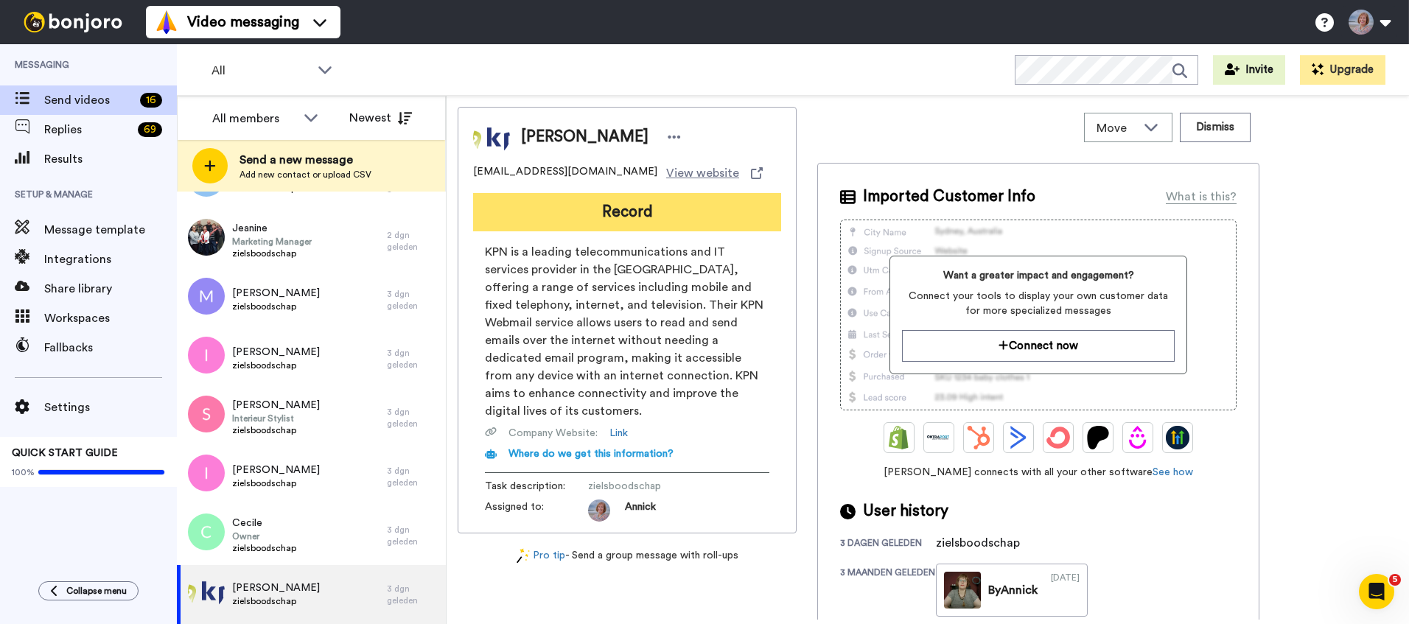
click at [622, 211] on button "Record" at bounding box center [627, 212] width 308 height 38
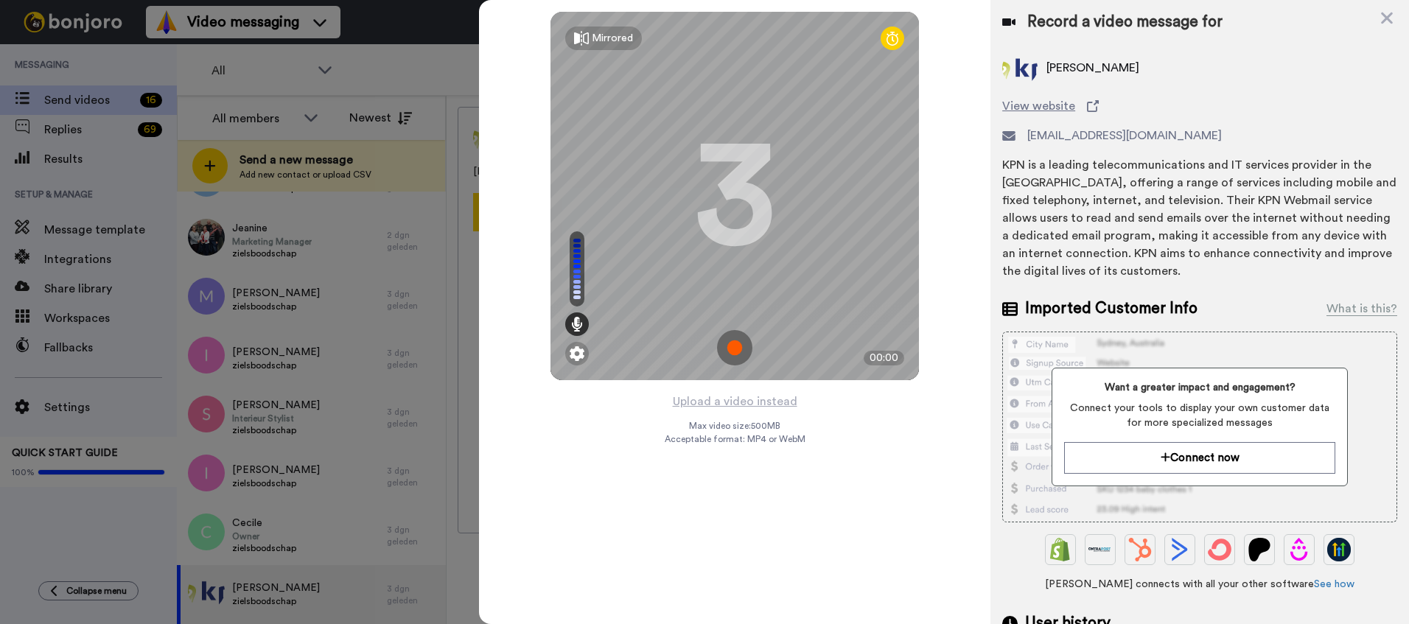
click at [733, 351] on img at bounding box center [734, 347] width 35 height 35
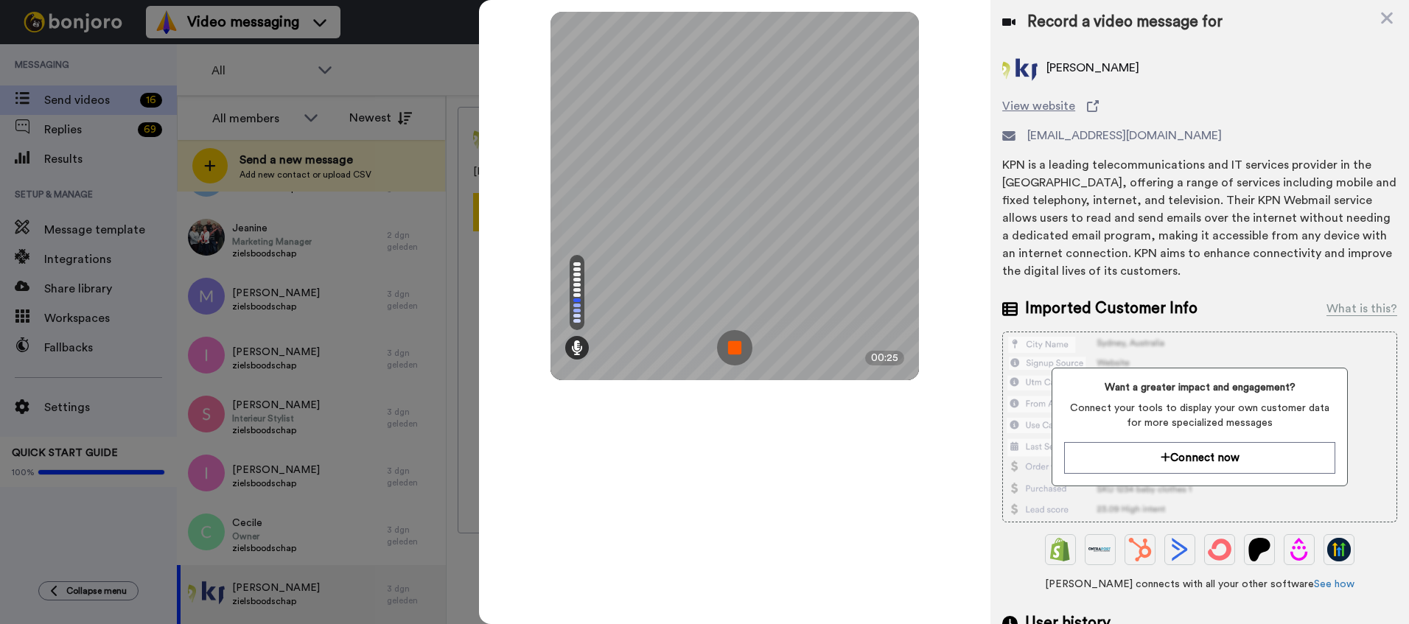
click at [730, 349] on img at bounding box center [734, 347] width 35 height 35
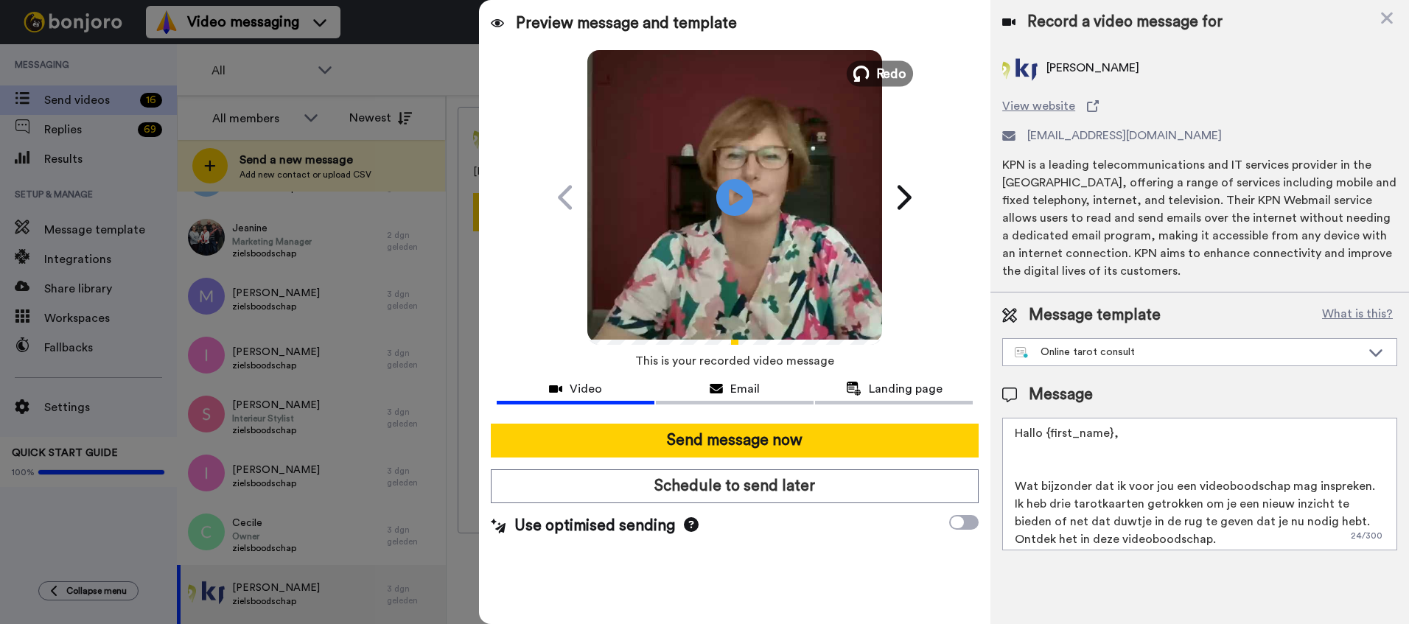
click at [893, 71] on span "Redo" at bounding box center [891, 72] width 31 height 19
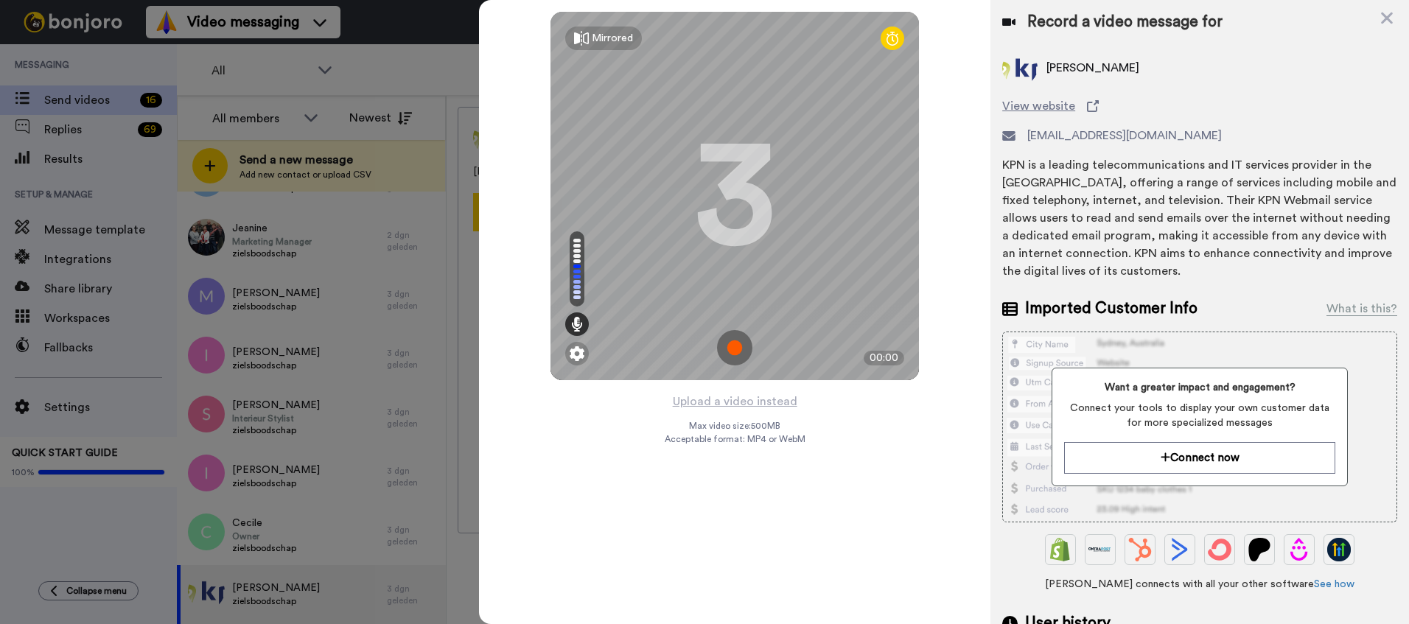
click at [733, 348] on img at bounding box center [734, 347] width 35 height 35
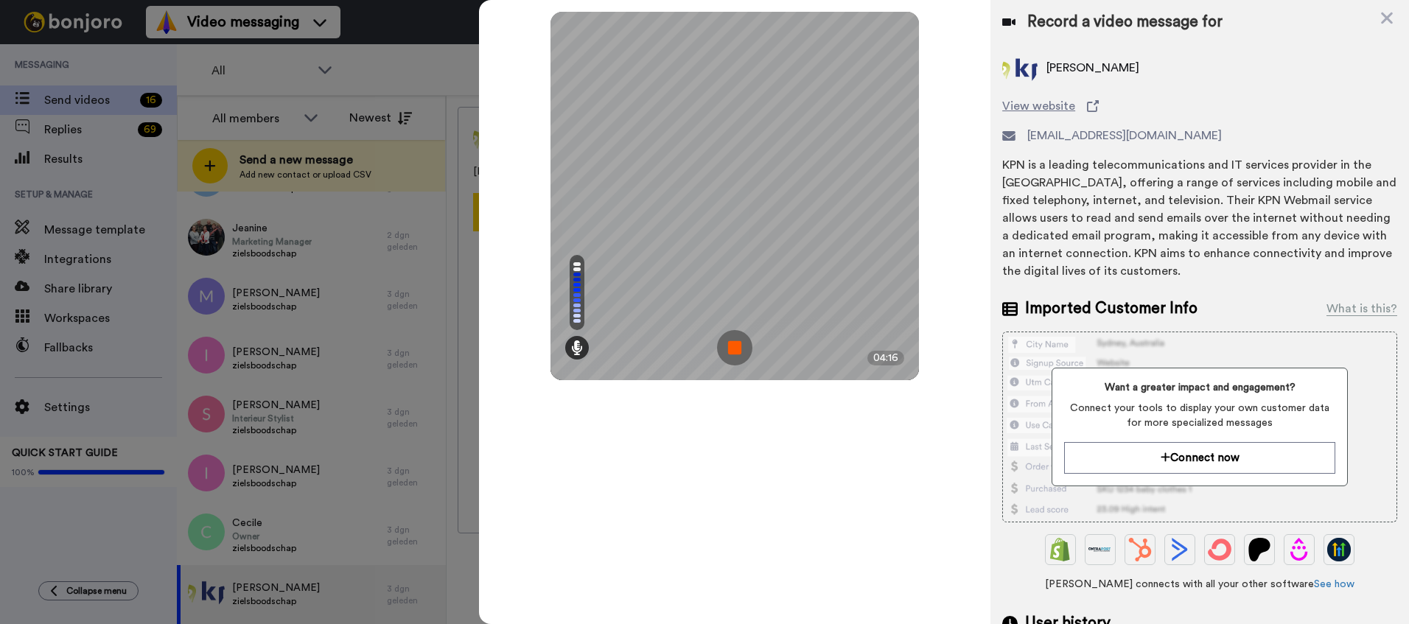
click at [733, 348] on img at bounding box center [734, 347] width 35 height 35
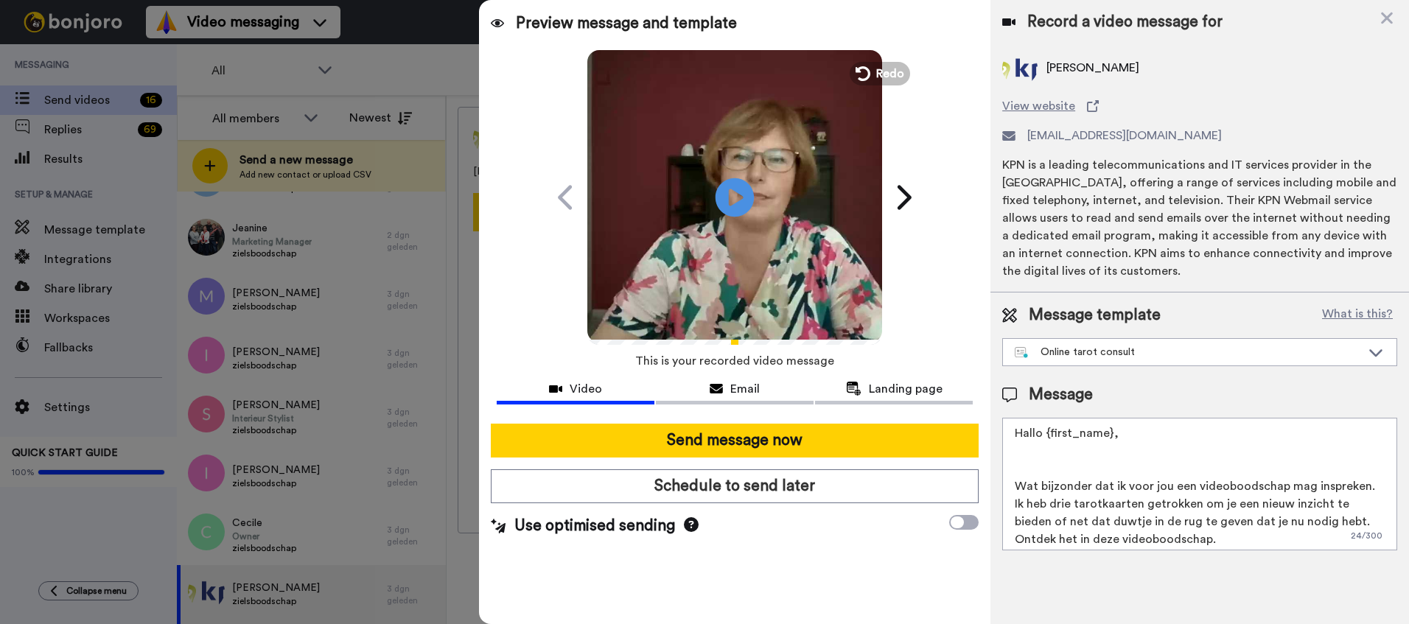
click at [730, 194] on icon "Play/Pause" at bounding box center [734, 197] width 39 height 70
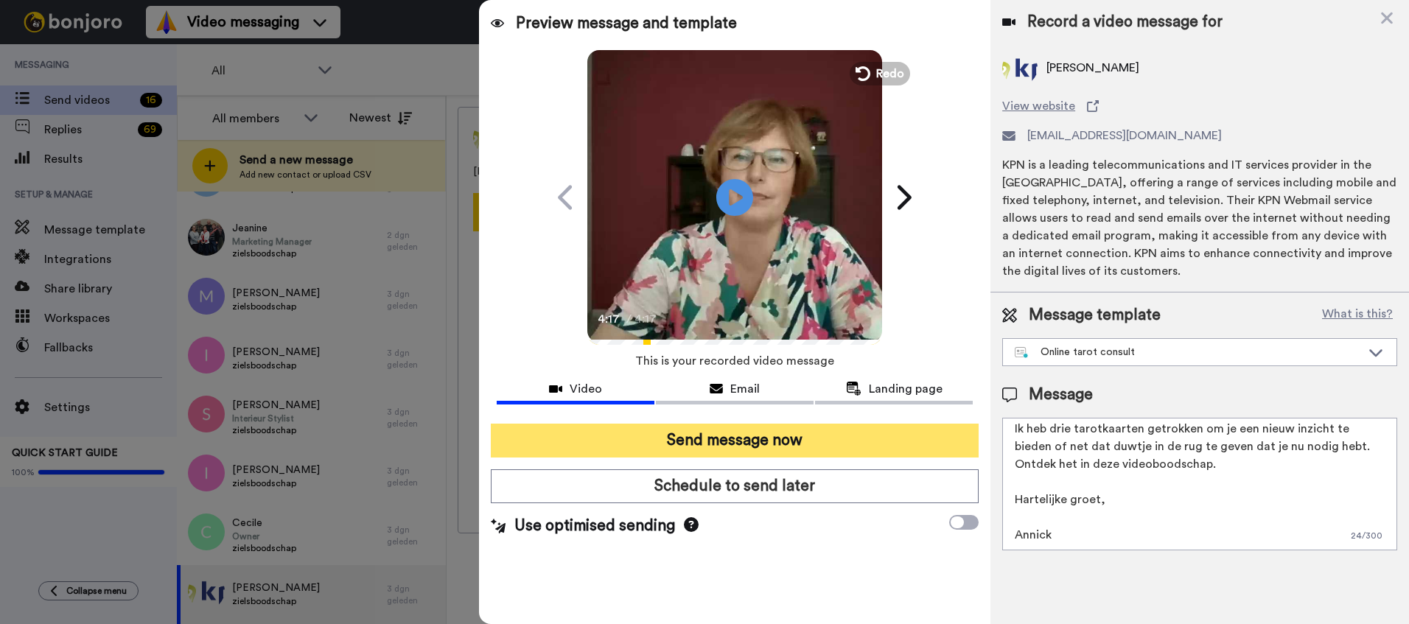
click at [726, 442] on button "Send message now" at bounding box center [735, 441] width 488 height 34
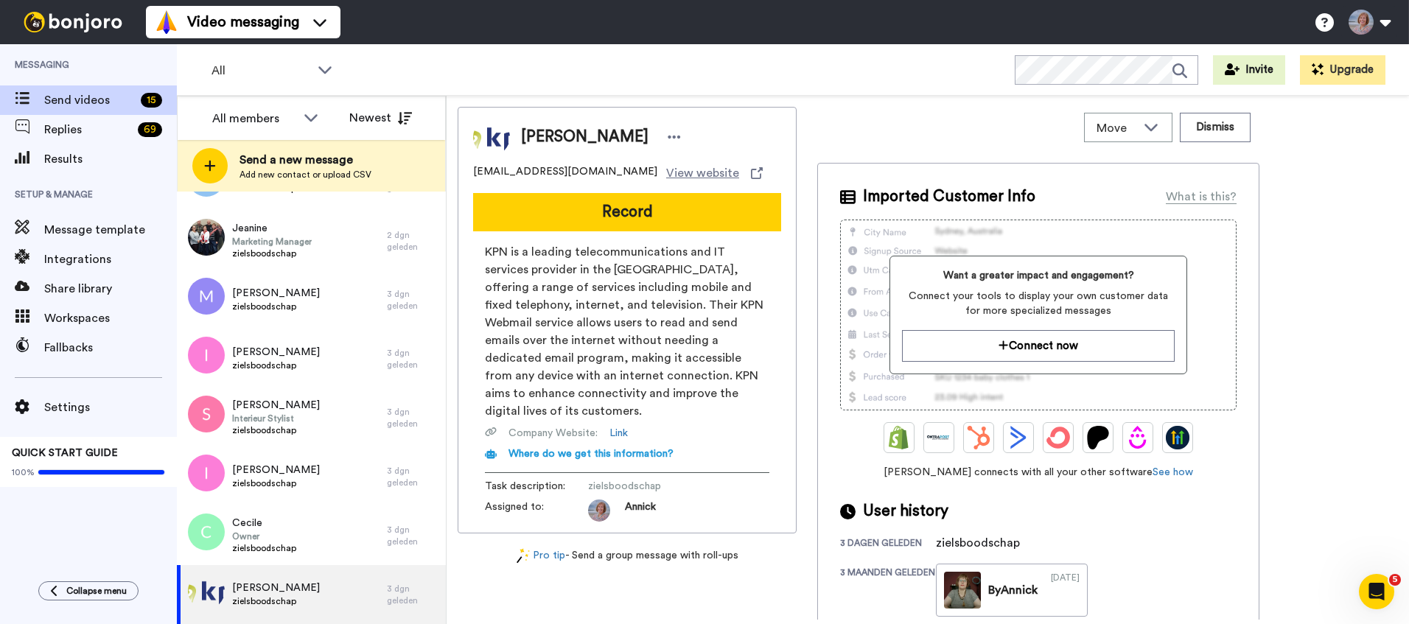
scroll to position [0, 0]
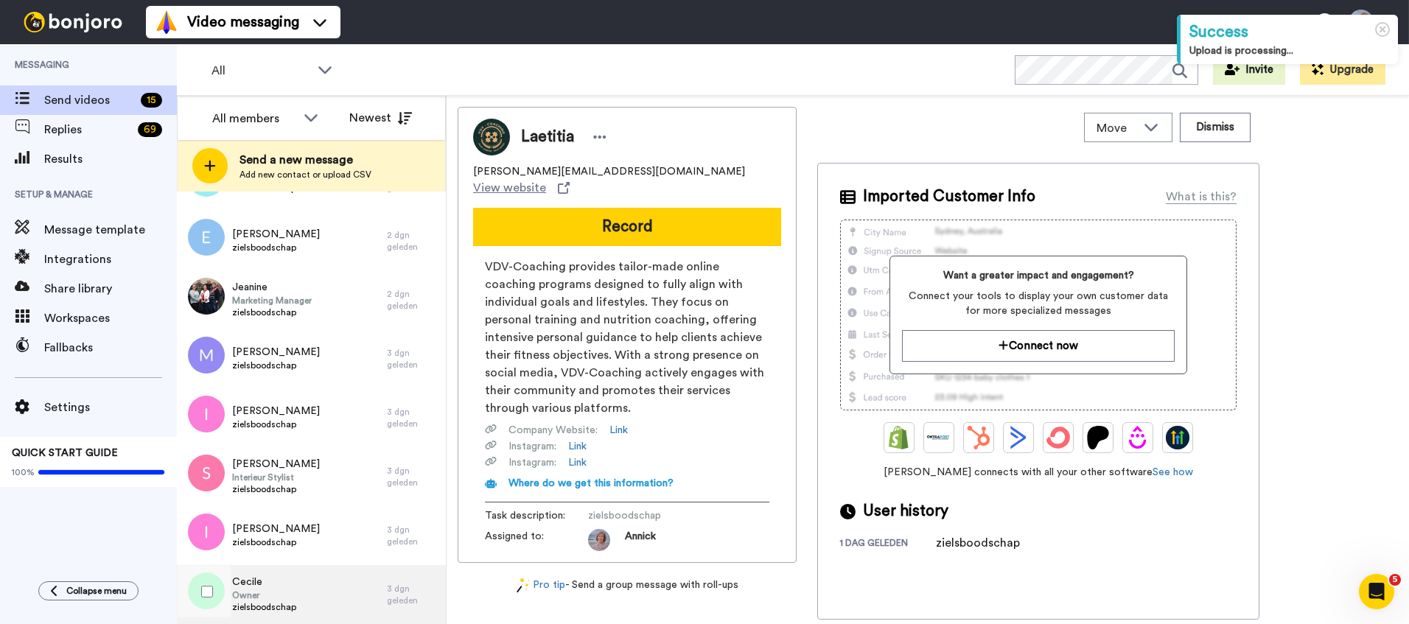
click at [269, 601] on span "zielsboodschap" at bounding box center [264, 607] width 64 height 12
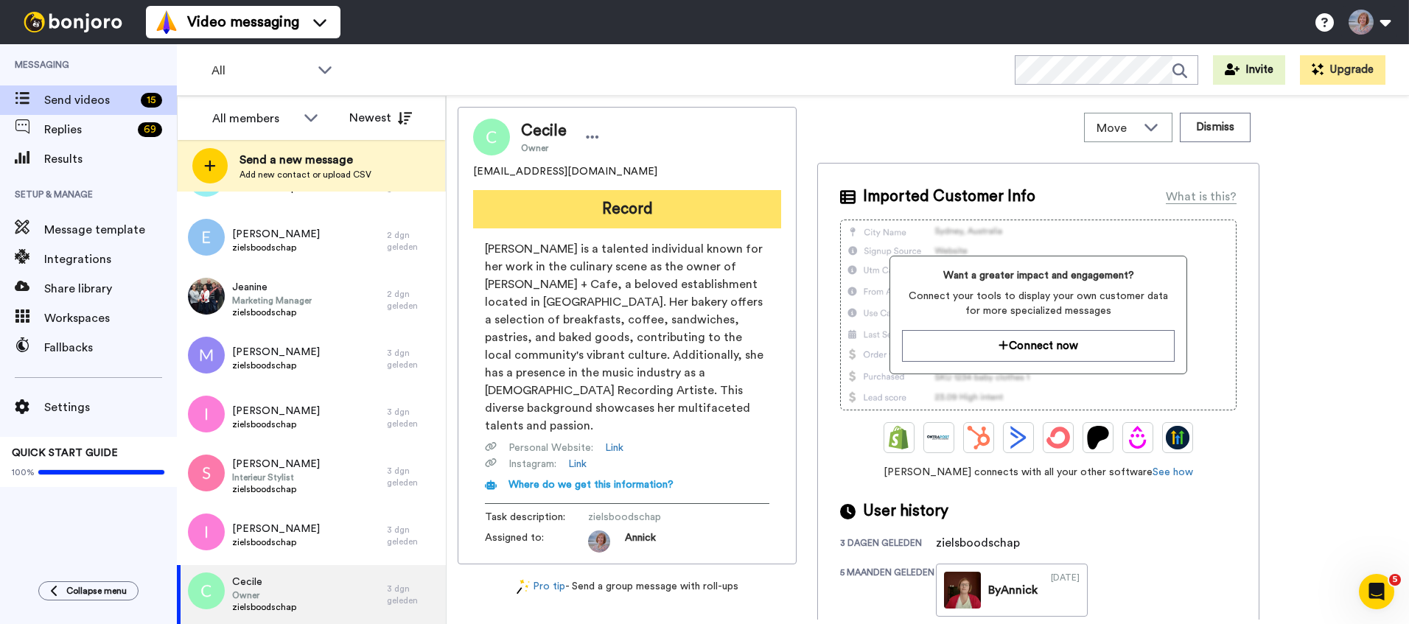
click at [618, 204] on button "Record" at bounding box center [627, 209] width 308 height 38
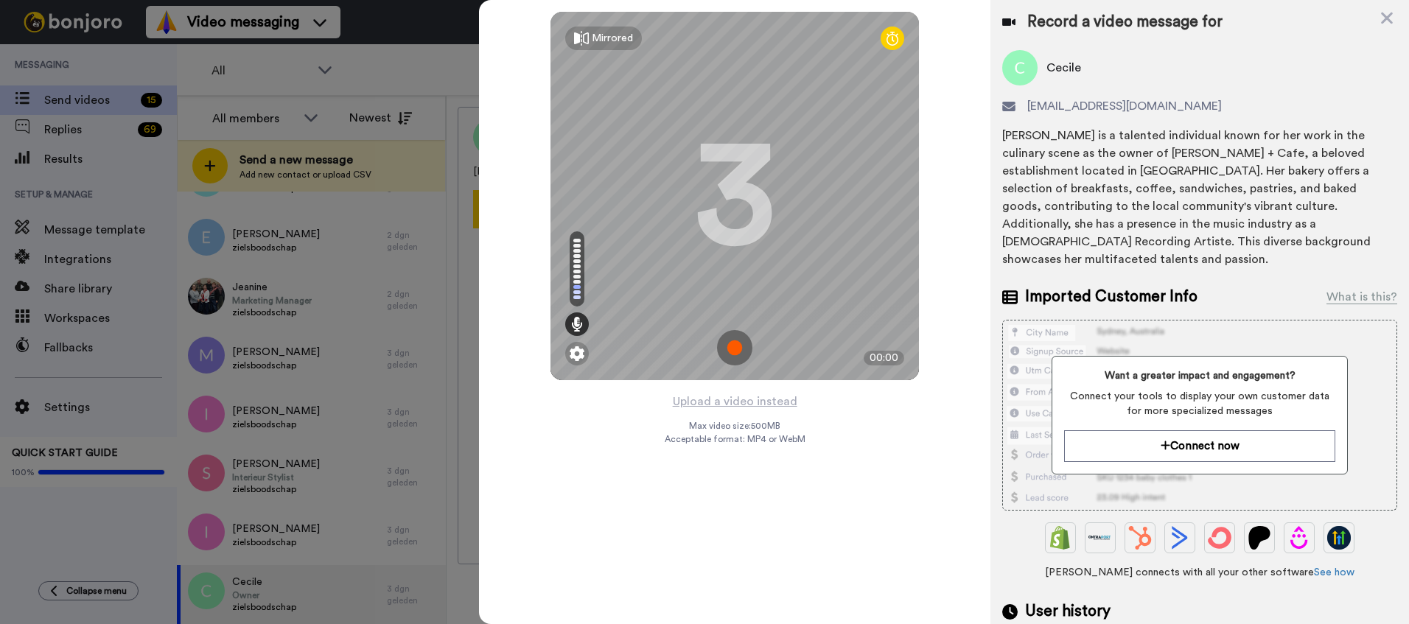
click at [740, 344] on img at bounding box center [734, 347] width 35 height 35
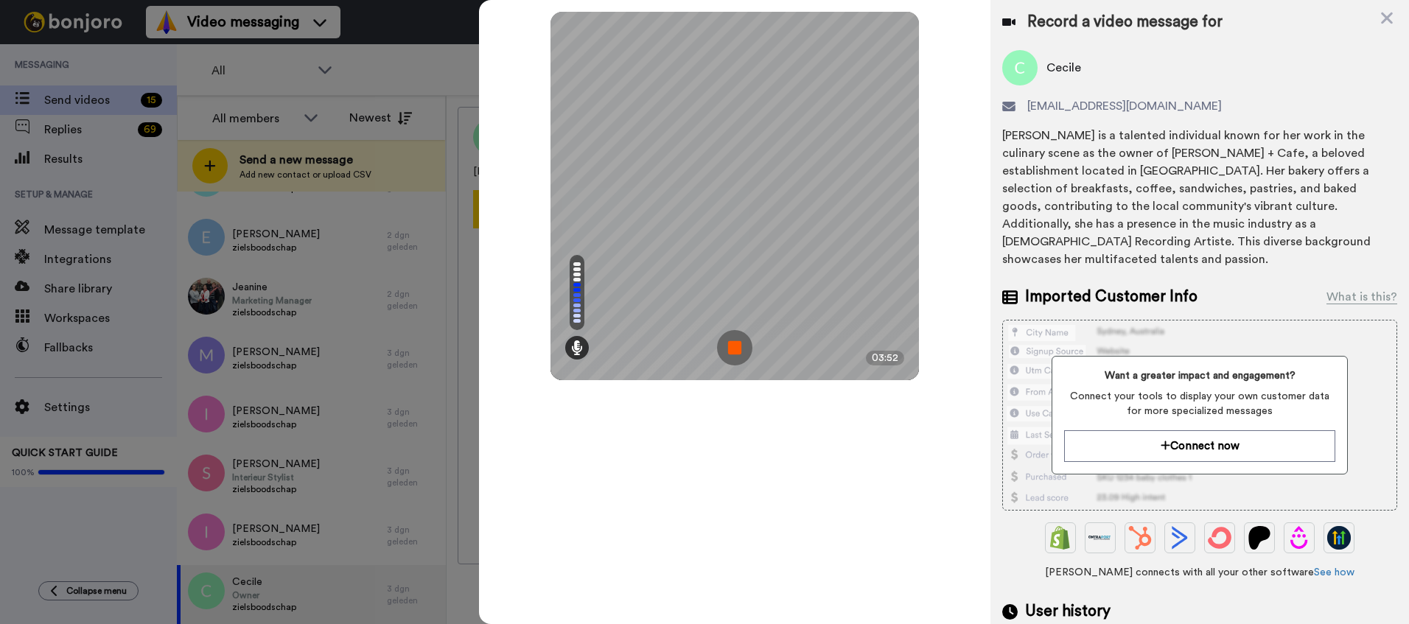
click at [739, 351] on img at bounding box center [734, 347] width 35 height 35
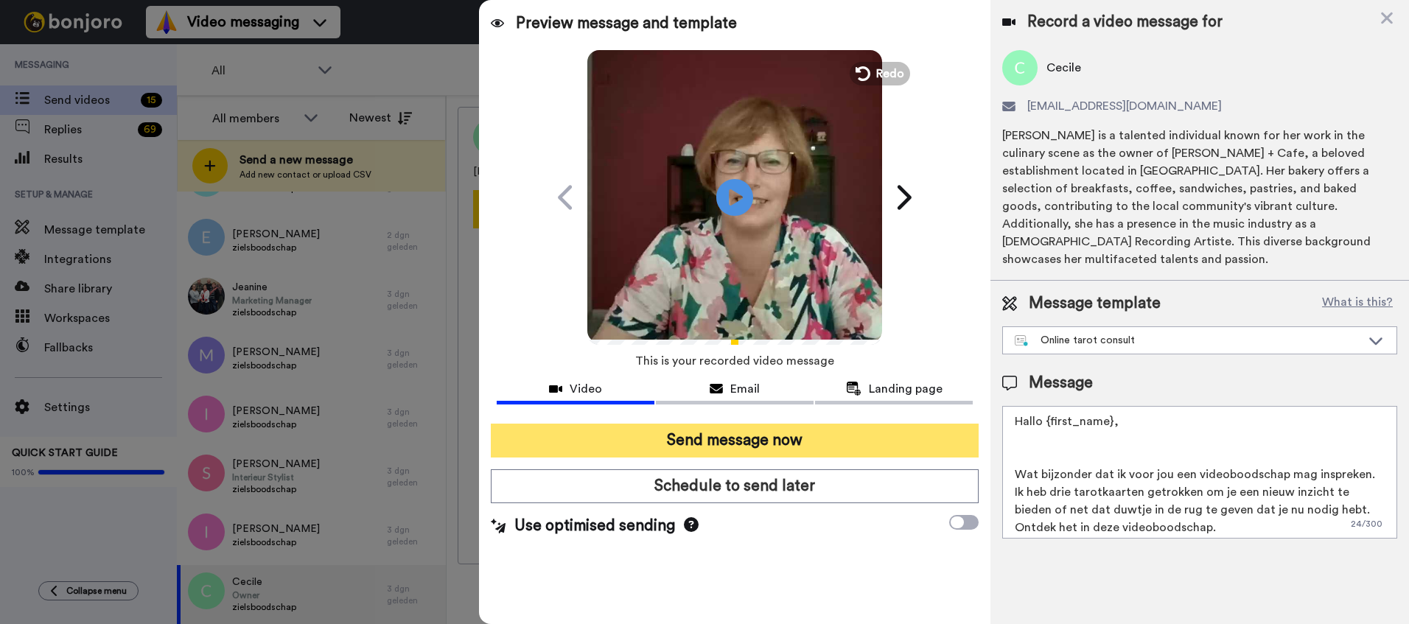
click at [734, 446] on button "Send message now" at bounding box center [735, 441] width 488 height 34
